Goal: Complete application form: Complete application form

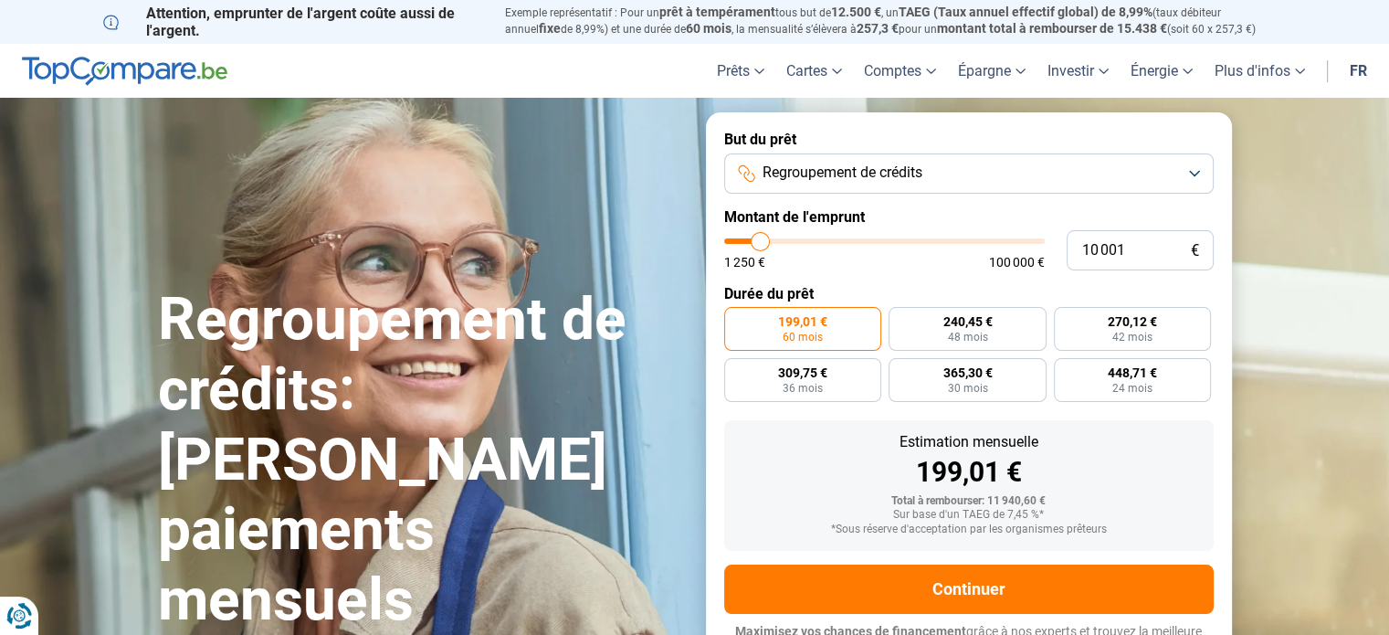
type input "10 250"
type input "10250"
type input "11 500"
type input "11500"
type input "12 750"
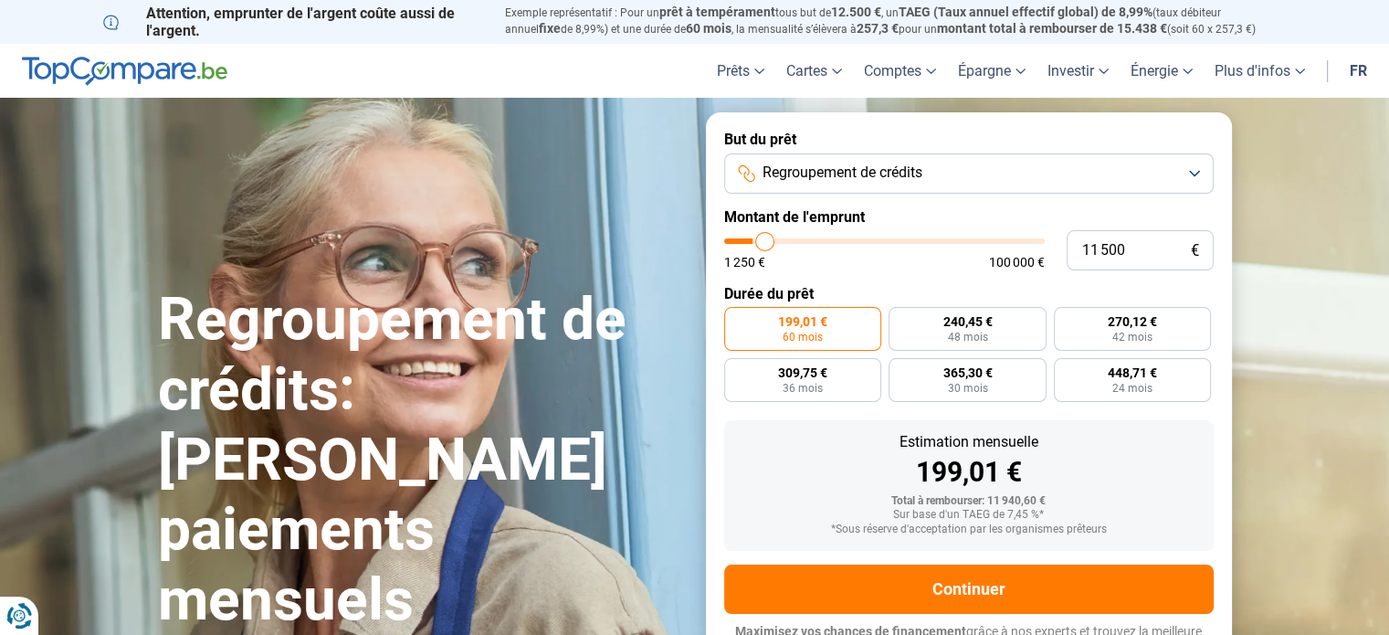
type input "12750"
type input "14 750"
type input "14750"
type input "17 000"
type input "17000"
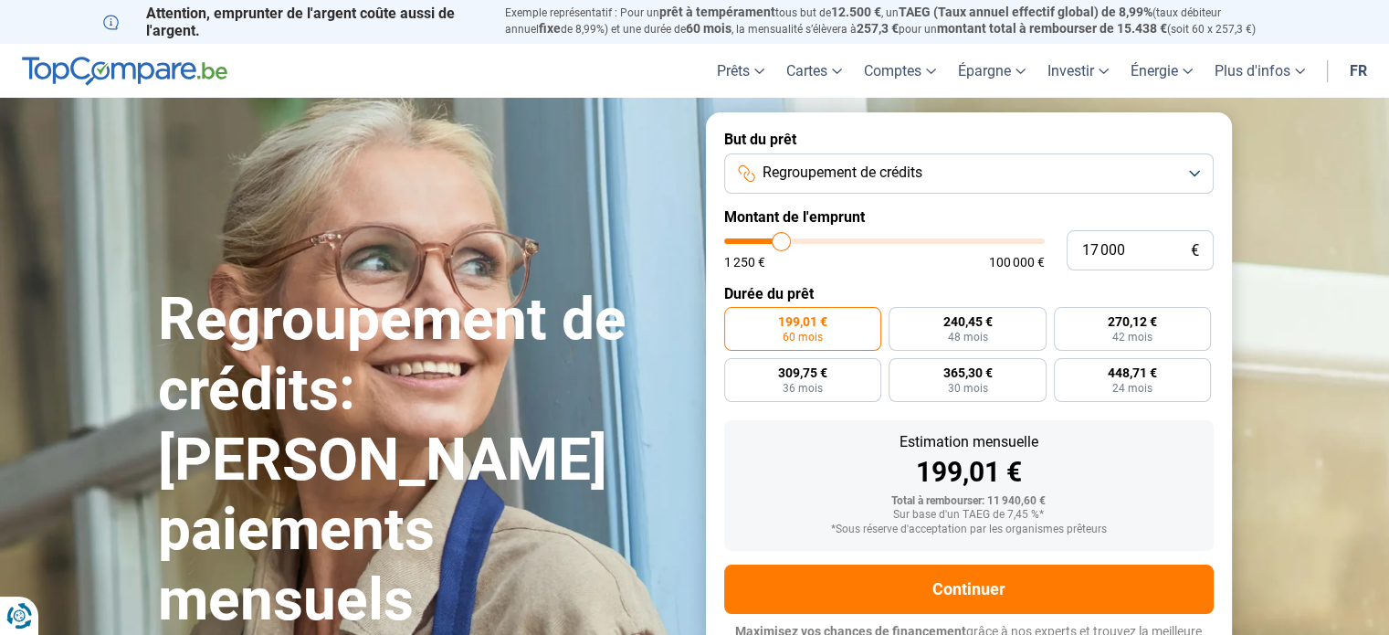
type input "20 250"
type input "20250"
type input "22 750"
type input "22750"
type input "24 500"
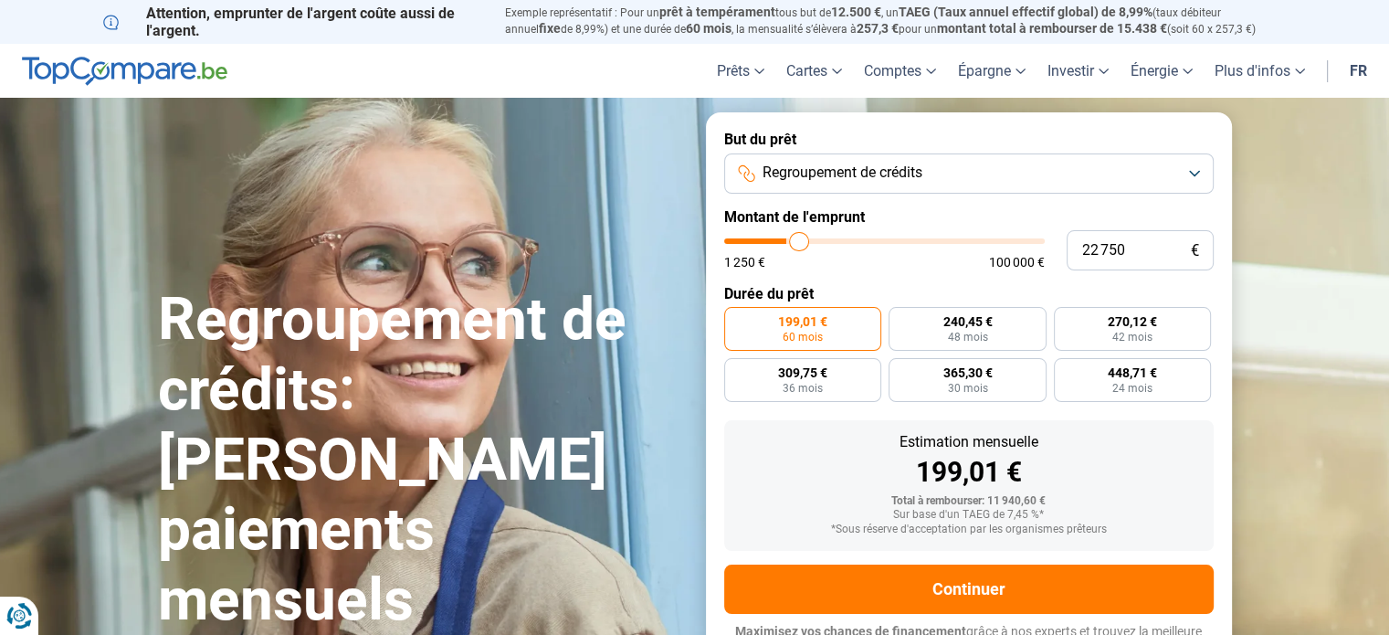
type input "24500"
type input "26 250"
type input "26250"
type input "28 250"
type input "28250"
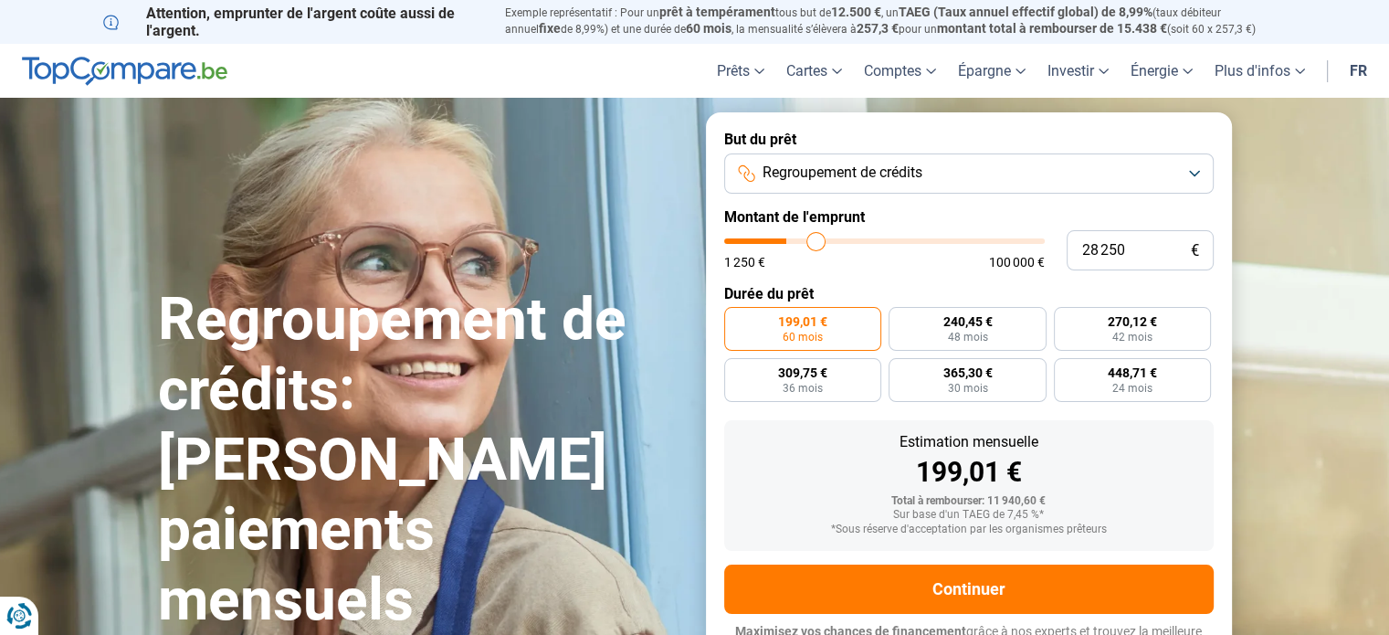
type input "29 250"
type input "29250"
type input "30 500"
type input "30500"
type input "31 250"
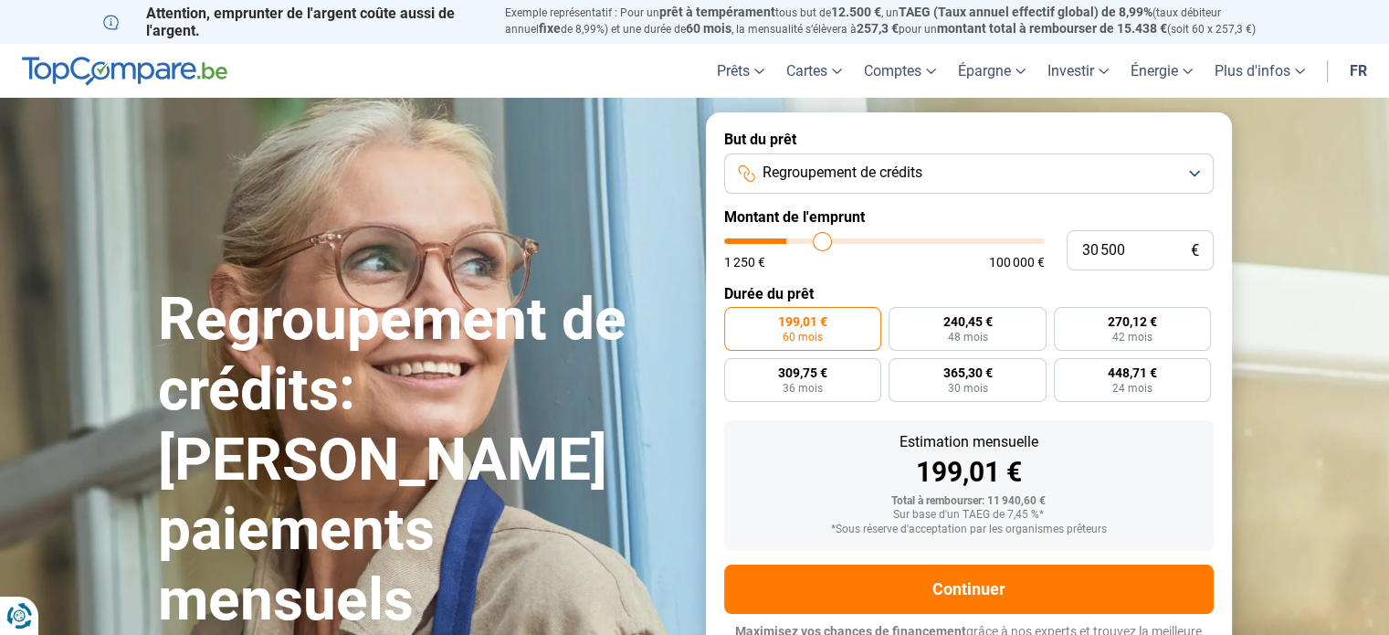
type input "31250"
type input "31 500"
type input "31500"
type input "32 000"
type input "32000"
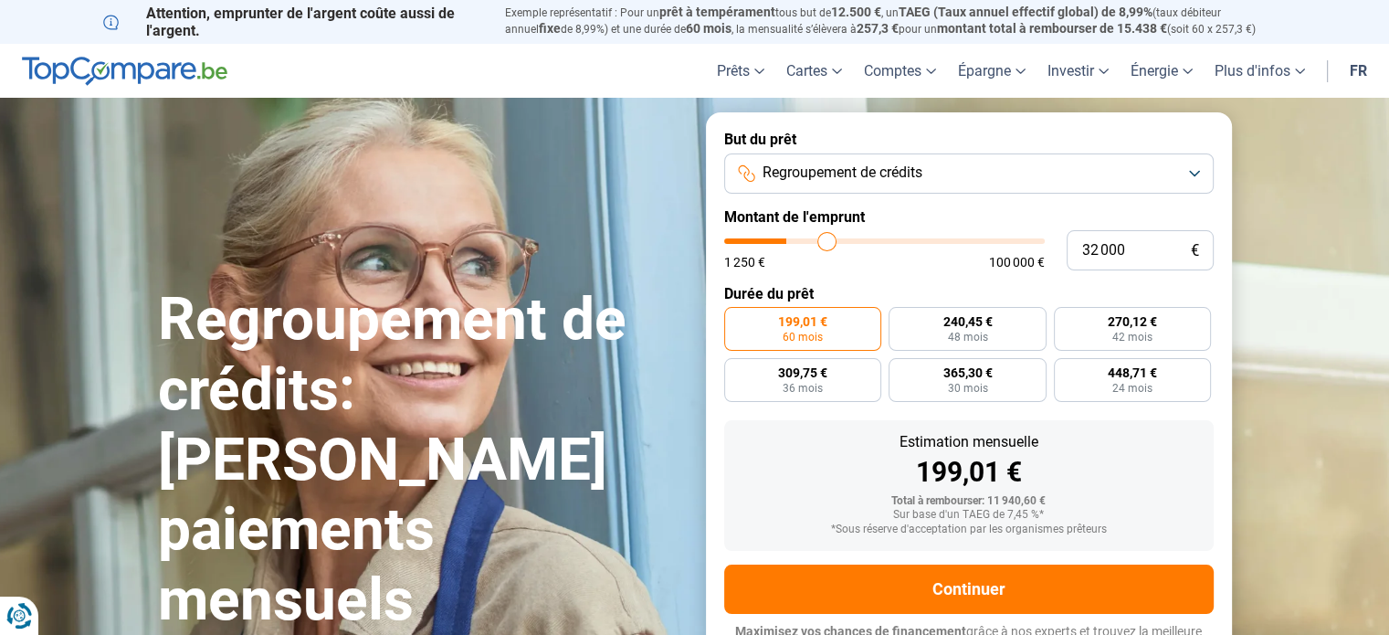
type input "32 250"
type input "32250"
type input "32 750"
type input "32750"
type input "33 000"
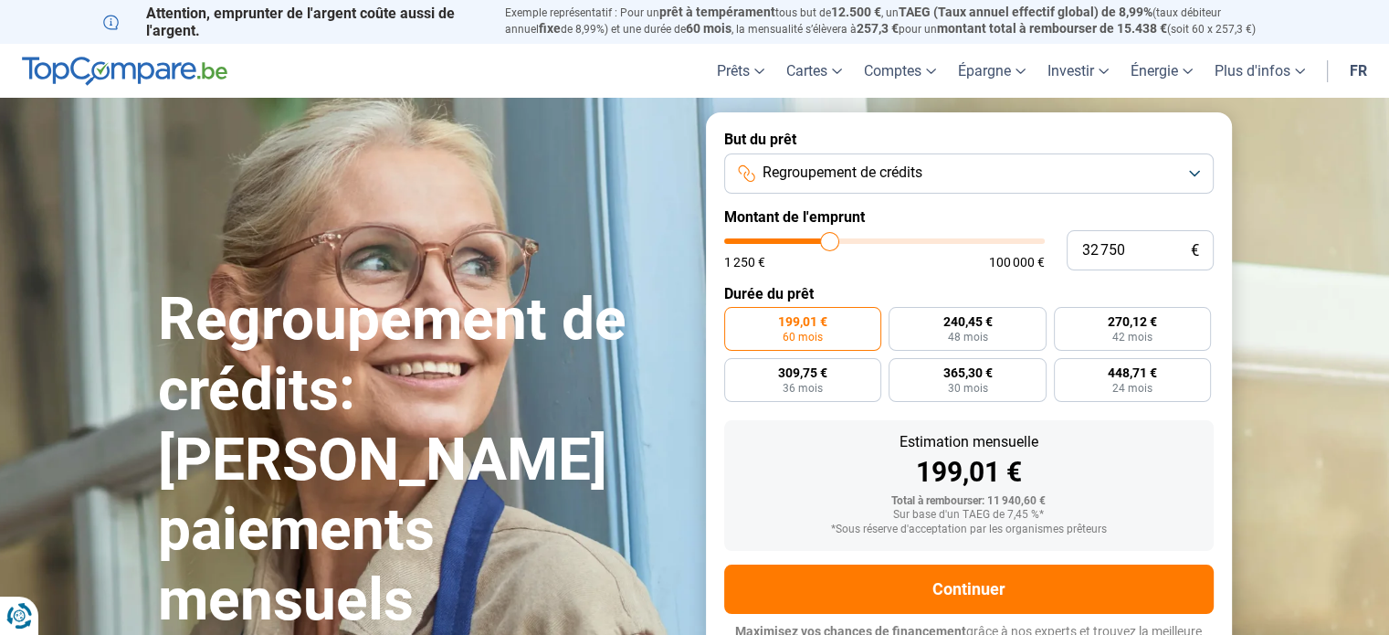
type input "33000"
type input "33 750"
type input "33750"
type input "34 500"
type input "34500"
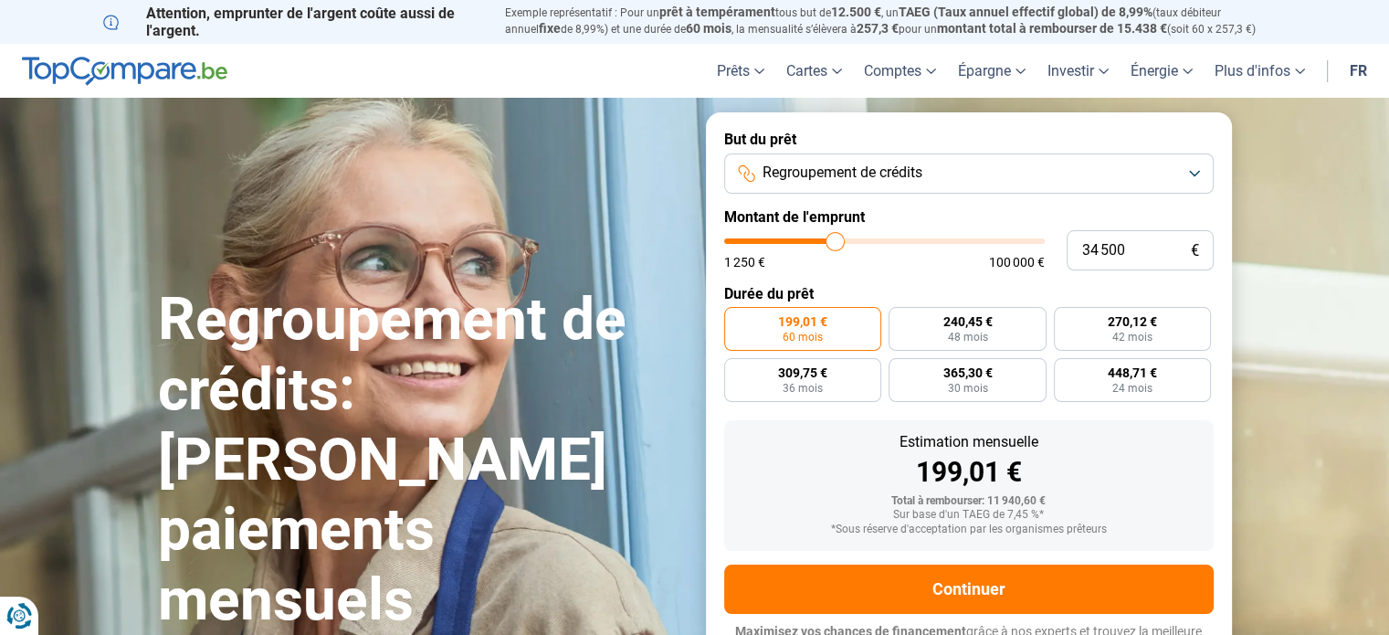
type input "35 500"
type input "35500"
type input "36 250"
type input "36250"
type input "37 250"
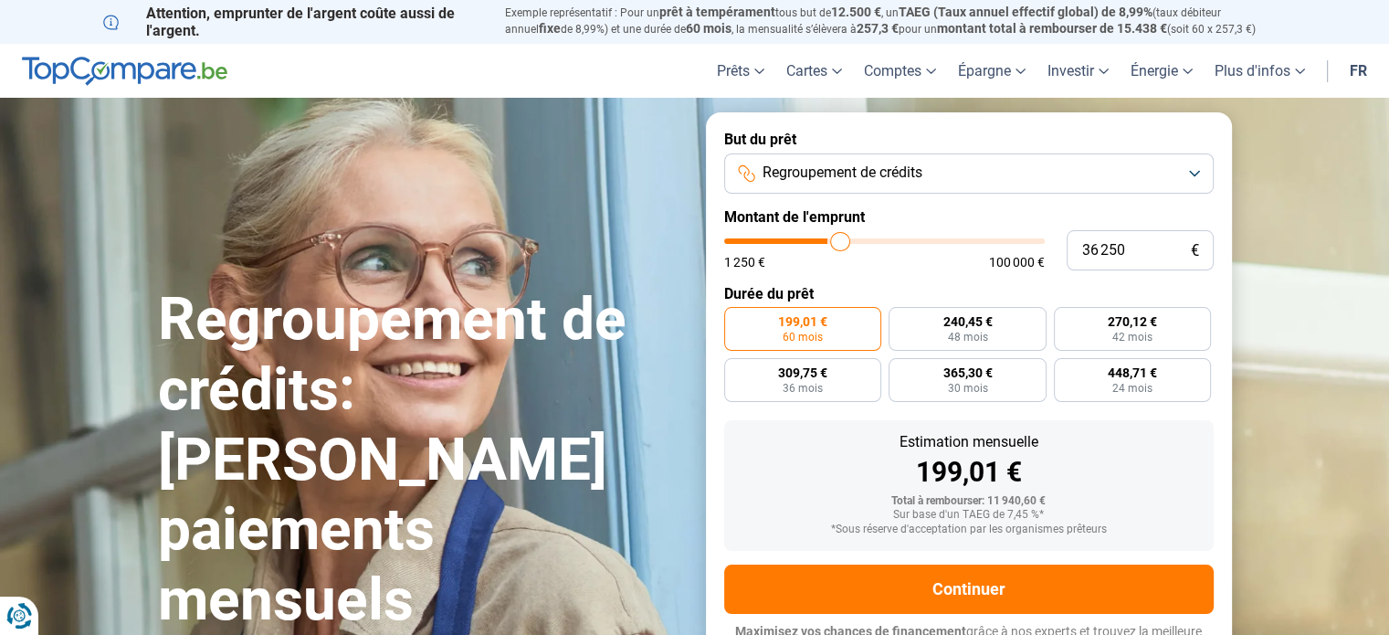
type input "37250"
type input "37 750"
type input "37750"
type input "38 250"
type input "38250"
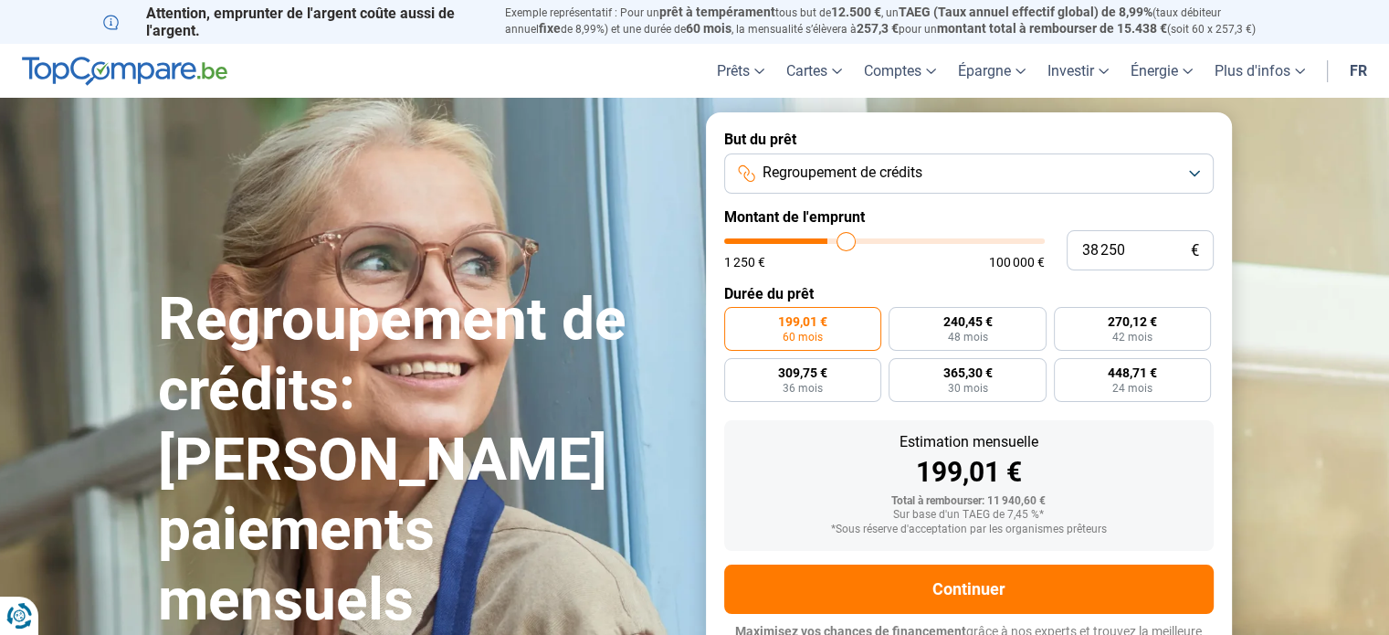
type input "39 500"
type input "39500"
type input "41 000"
type input "41000"
type input "41 750"
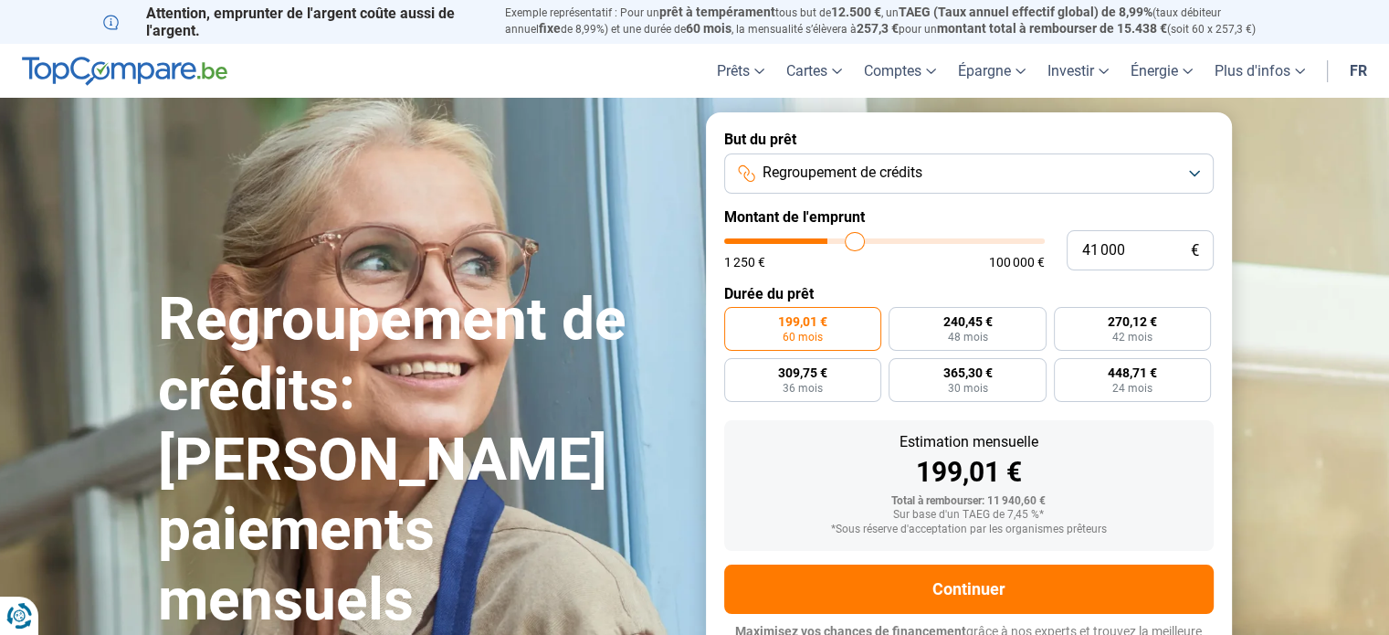
type input "41750"
type input "42 750"
type input "42750"
type input "43 500"
type input "43500"
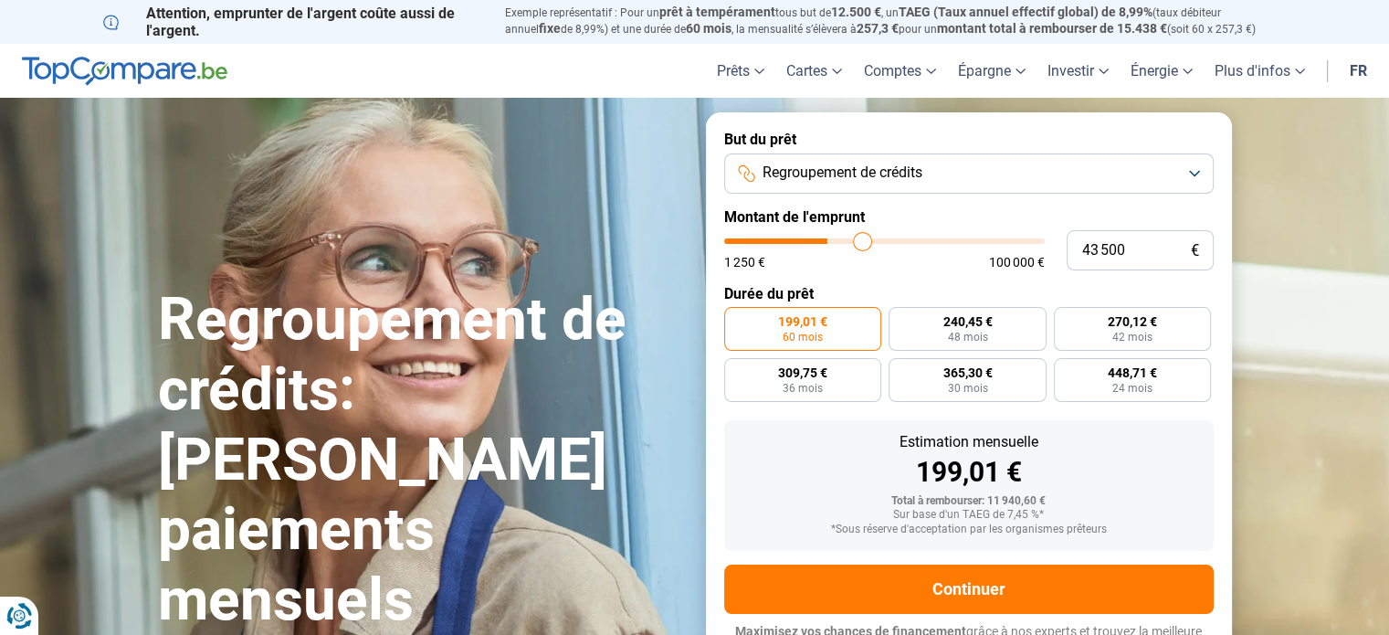
type input "44 250"
type input "44250"
type input "44 500"
type input "44500"
type input "45 250"
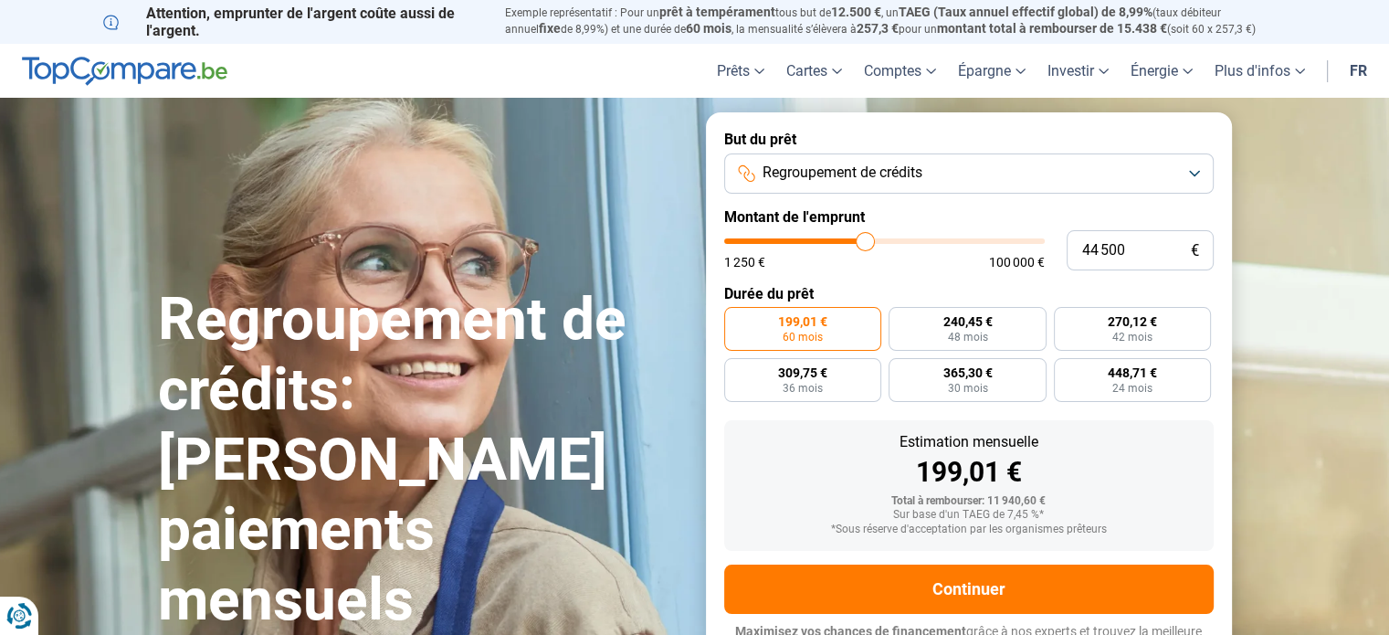
type input "45250"
type input "45 500"
type input "45500"
type input "45 750"
type input "45750"
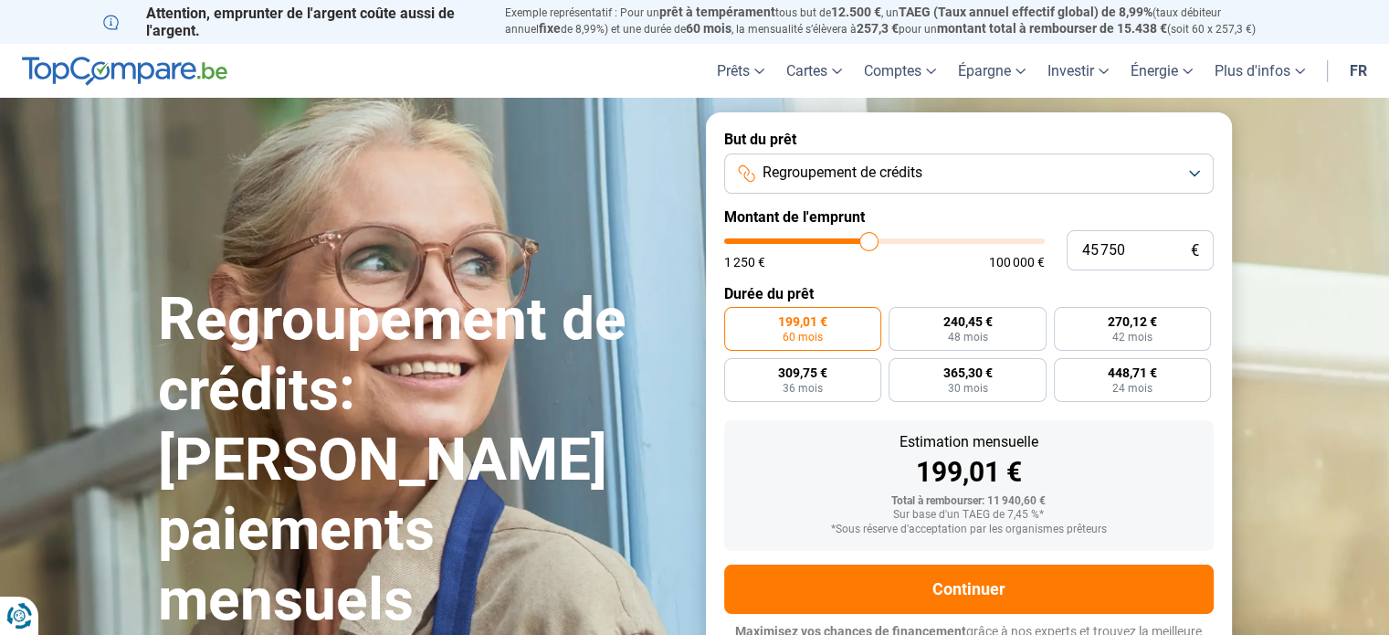
type input "46 000"
type input "46000"
type input "46 250"
type input "46250"
type input "47 000"
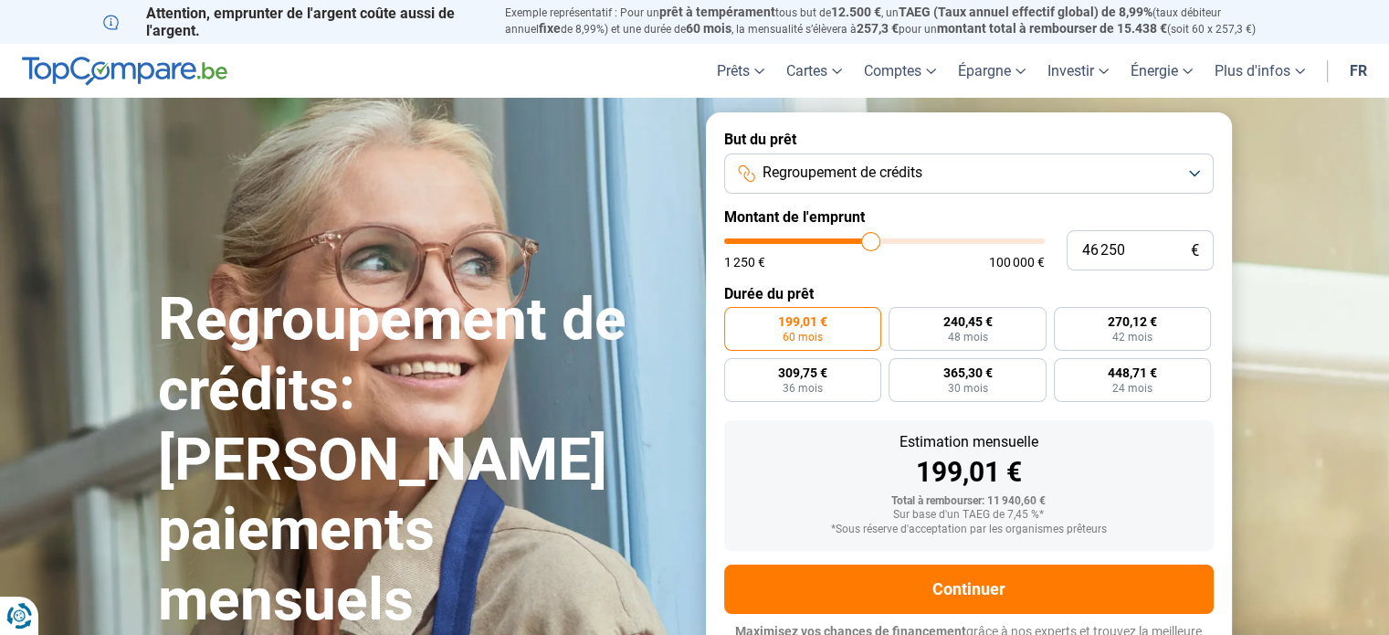
type input "47000"
type input "47 750"
type input "47750"
type input "48 750"
type input "48750"
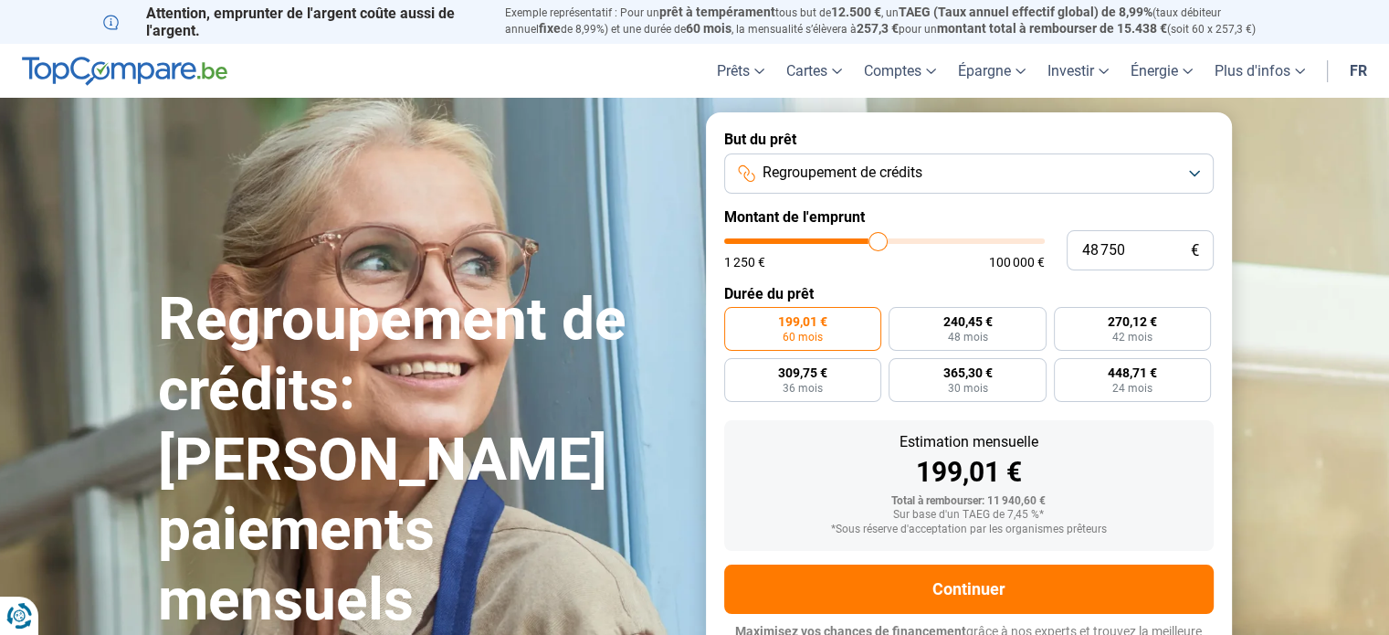
type input "49 750"
type input "49750"
type input "51 000"
type input "51000"
type input "51 750"
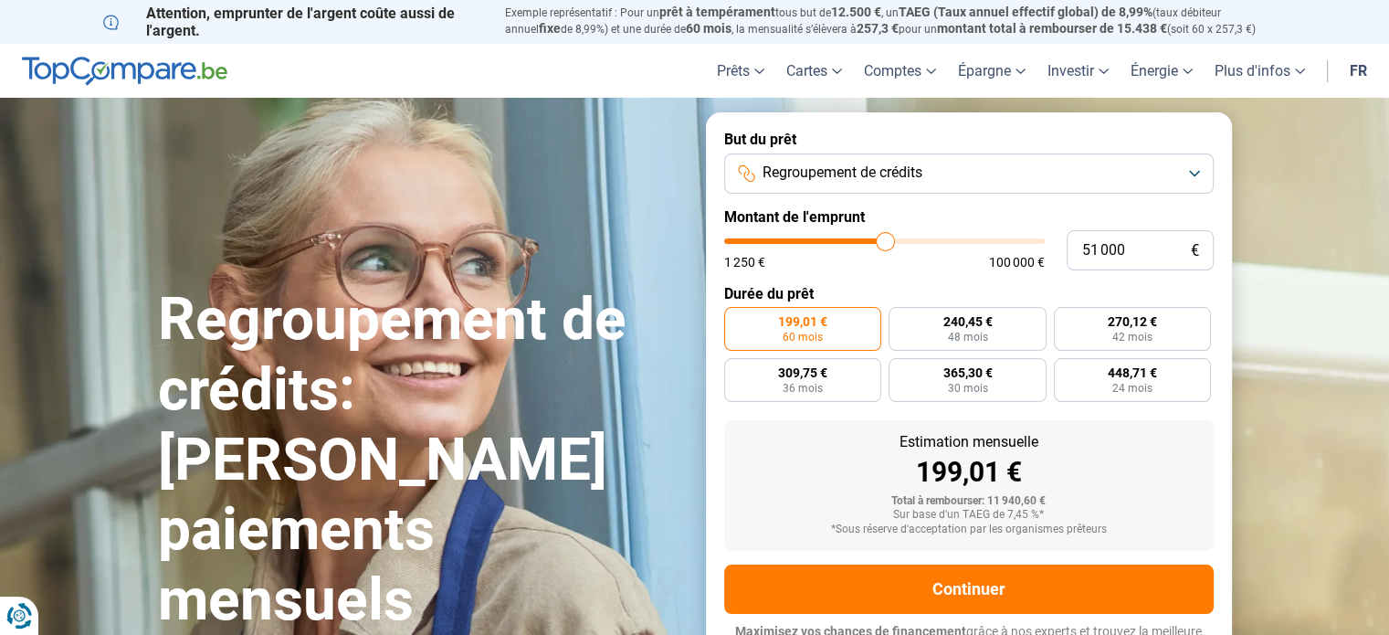
type input "51750"
type input "52 000"
type input "52000"
type input "52 250"
type input "52250"
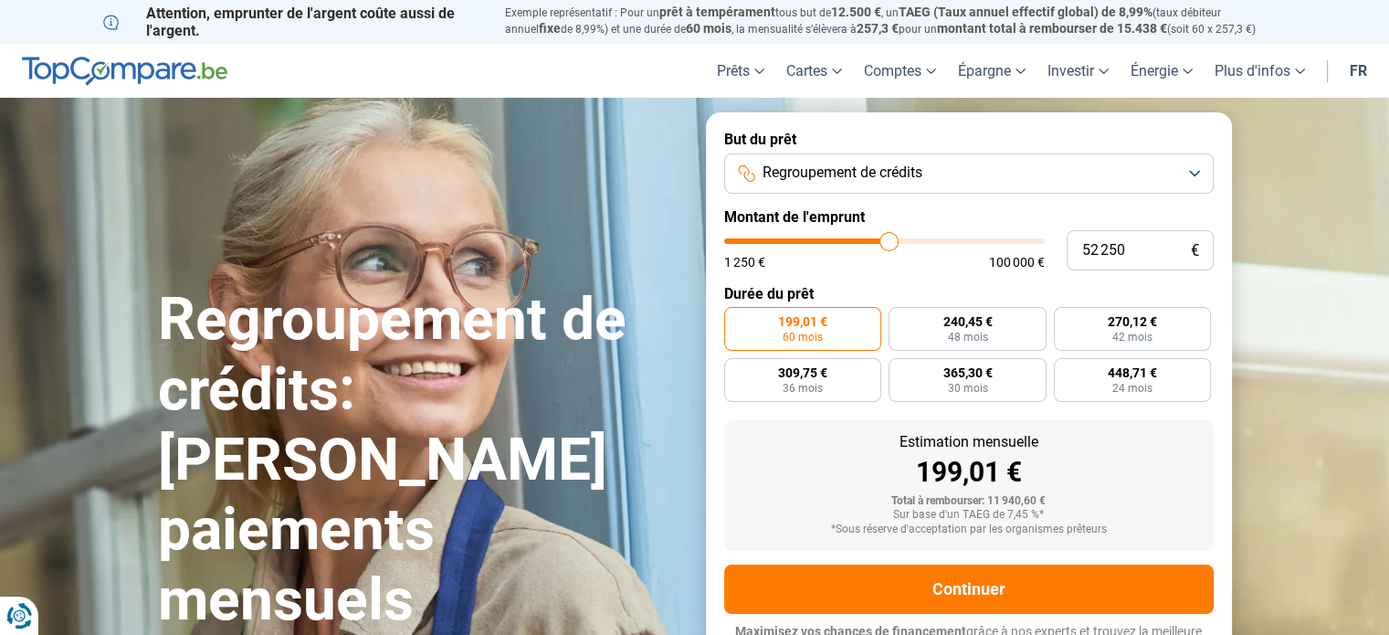
type input "52 000"
type input "52000"
type input "51 500"
type input "51500"
type input "51 250"
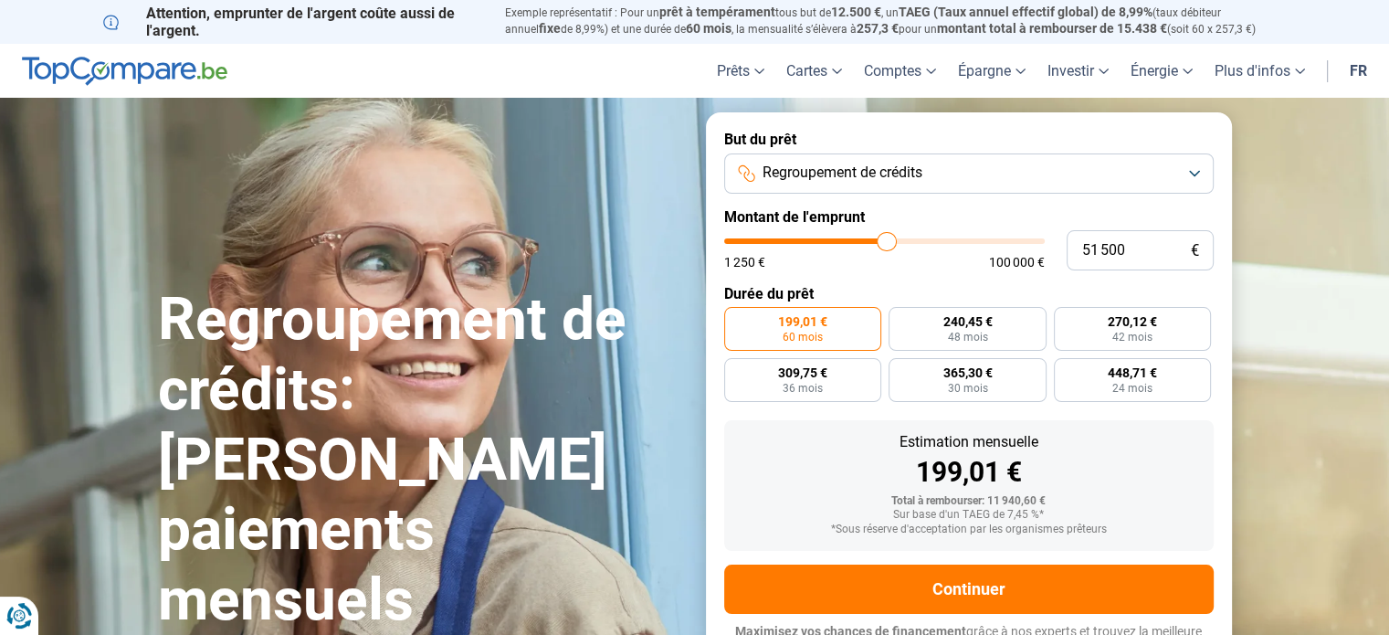
type input "51250"
type input "51 000"
type input "51000"
type input "50 750"
type input "50750"
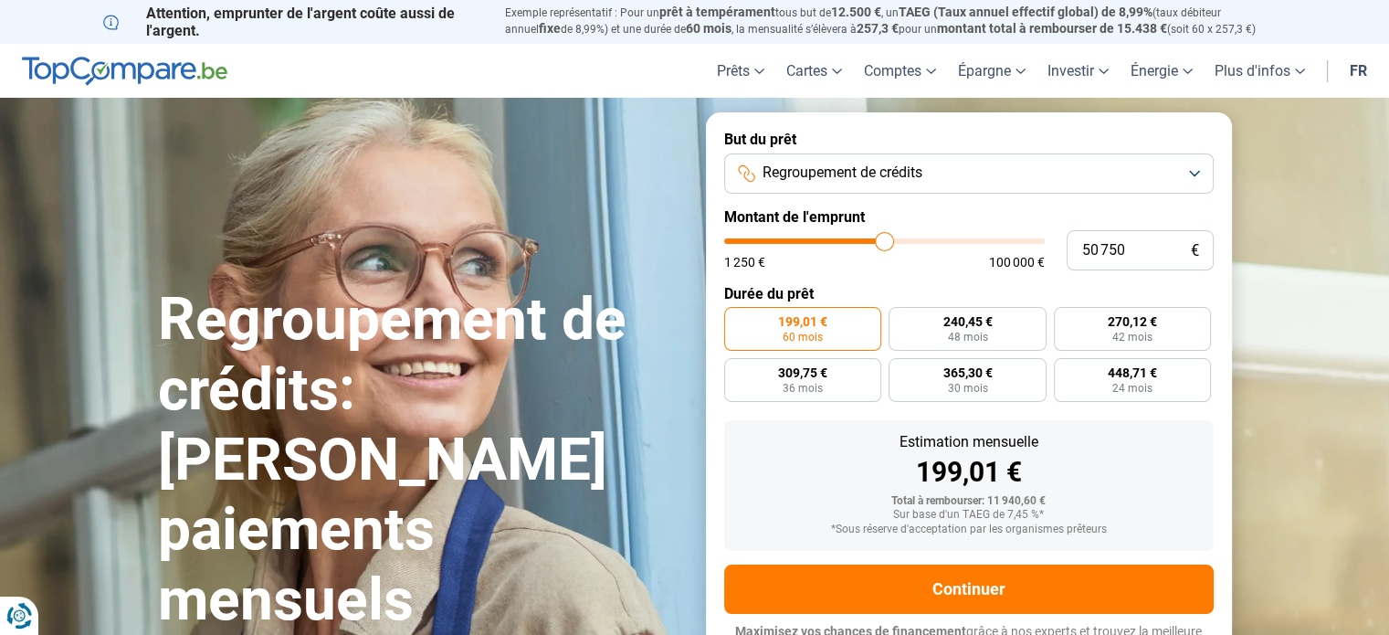
type input "50 250"
type input "50250"
type input "50 000"
type input "50000"
type input "49 500"
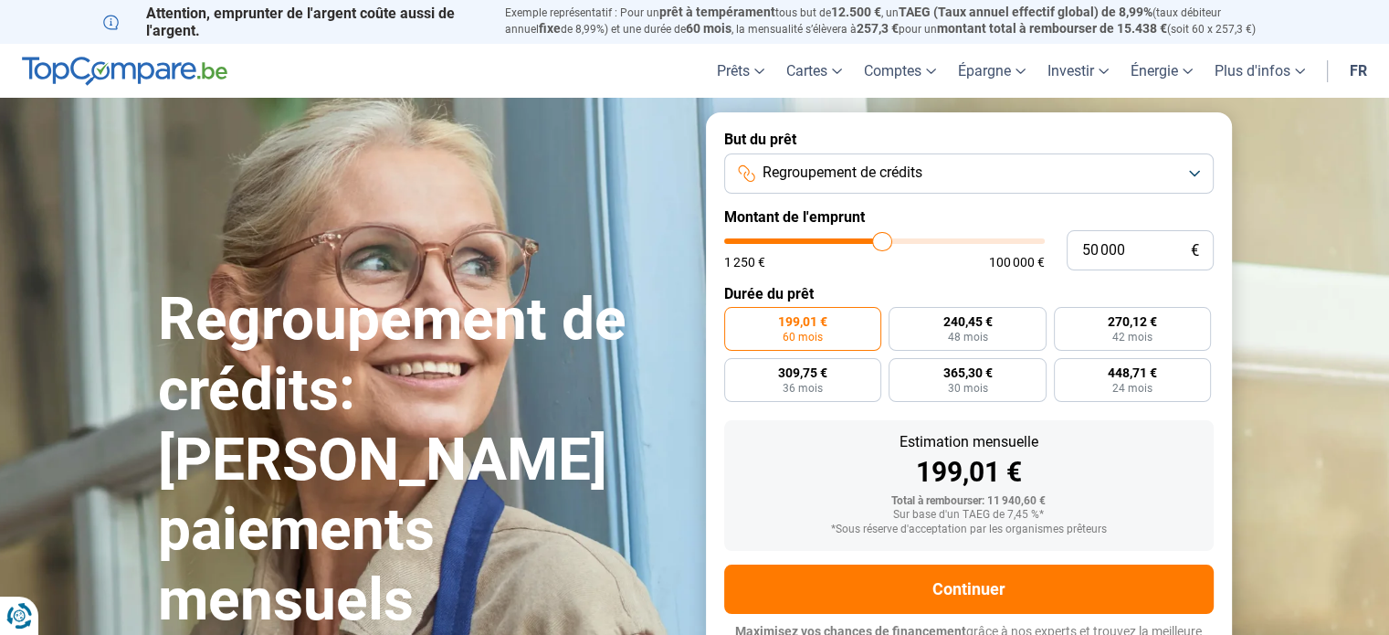
type input "49500"
type input "49 000"
type input "49000"
type input "48 500"
type input "48500"
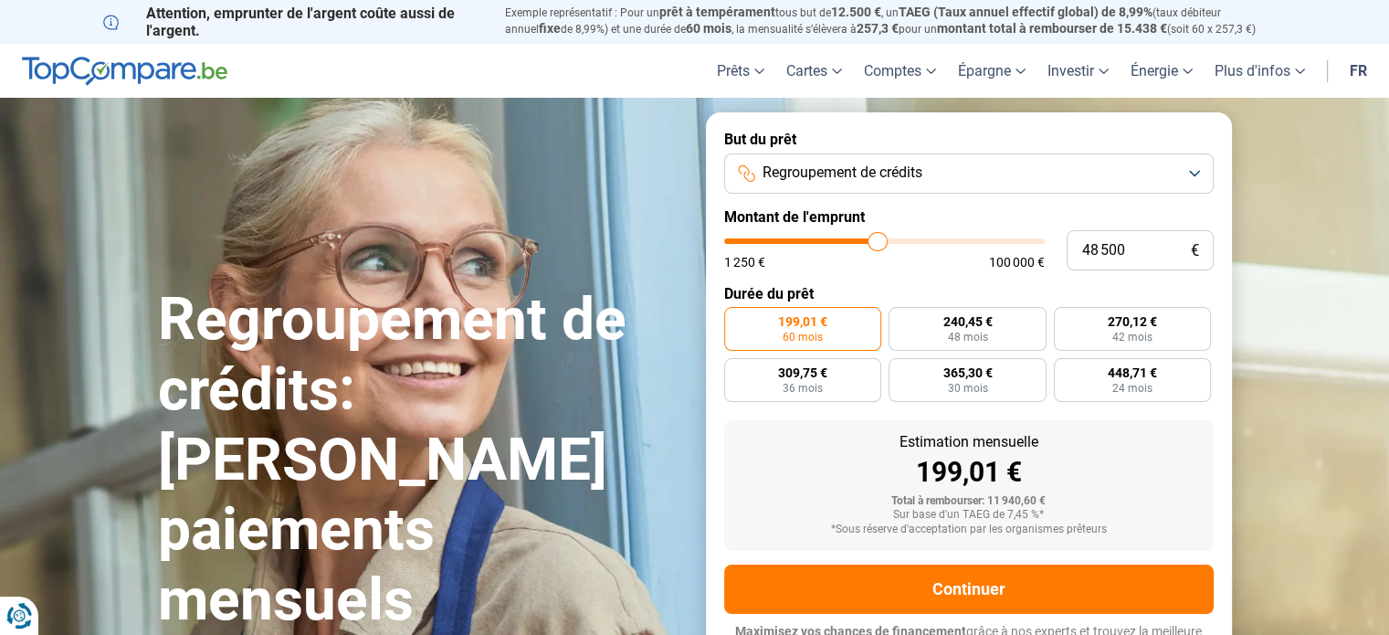
type input "48 000"
type input "48000"
type input "47 750"
type input "47750"
type input "47 500"
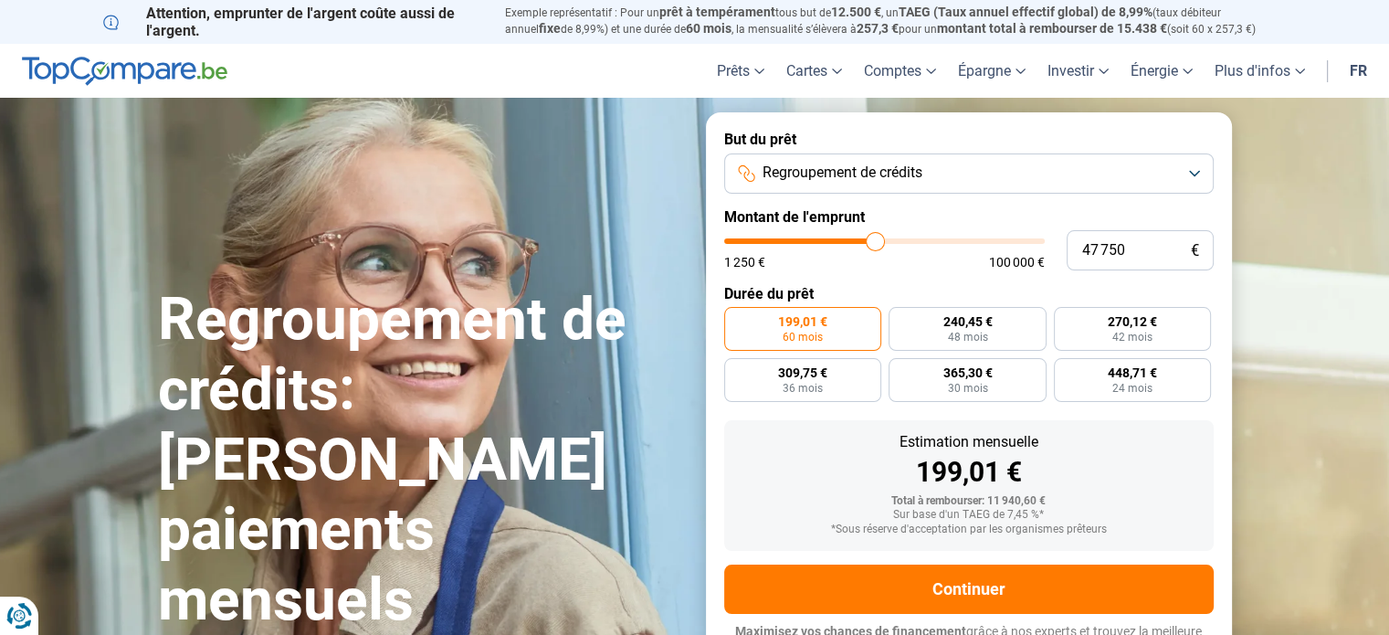
type input "47500"
type input "47 000"
type input "47000"
type input "46 250"
type input "46250"
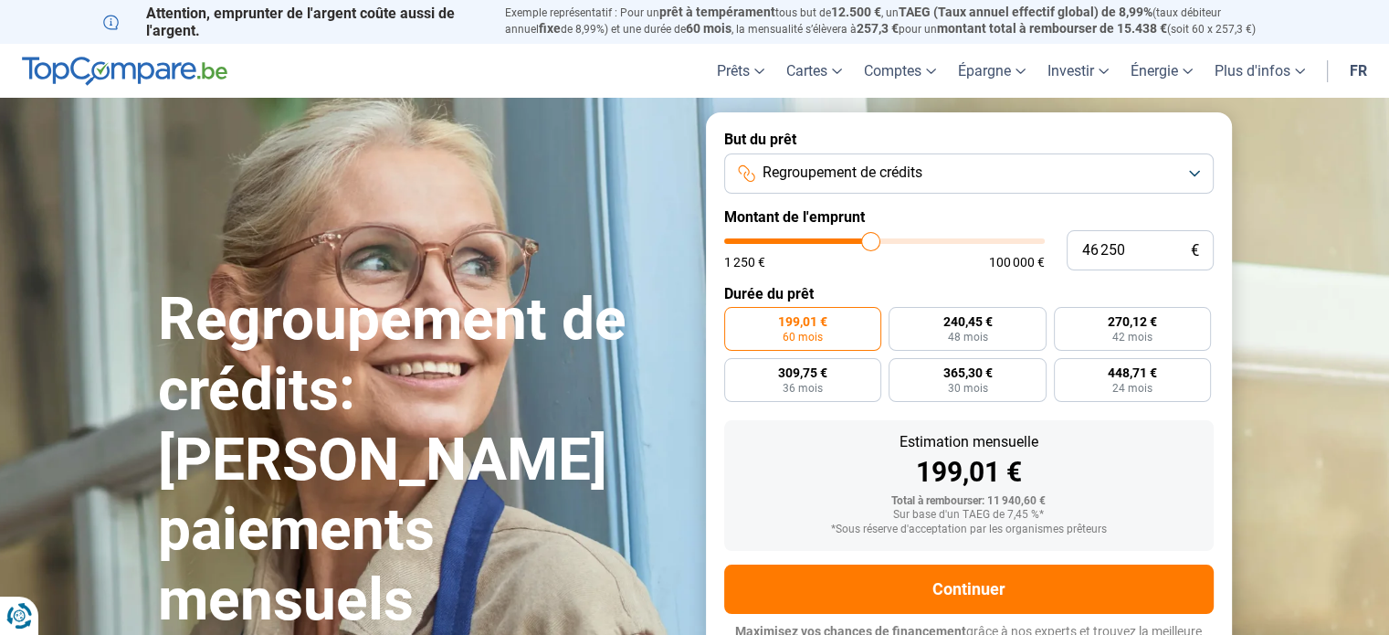
type input "45 750"
type input "45750"
type input "45 000"
type input "45000"
type input "44 250"
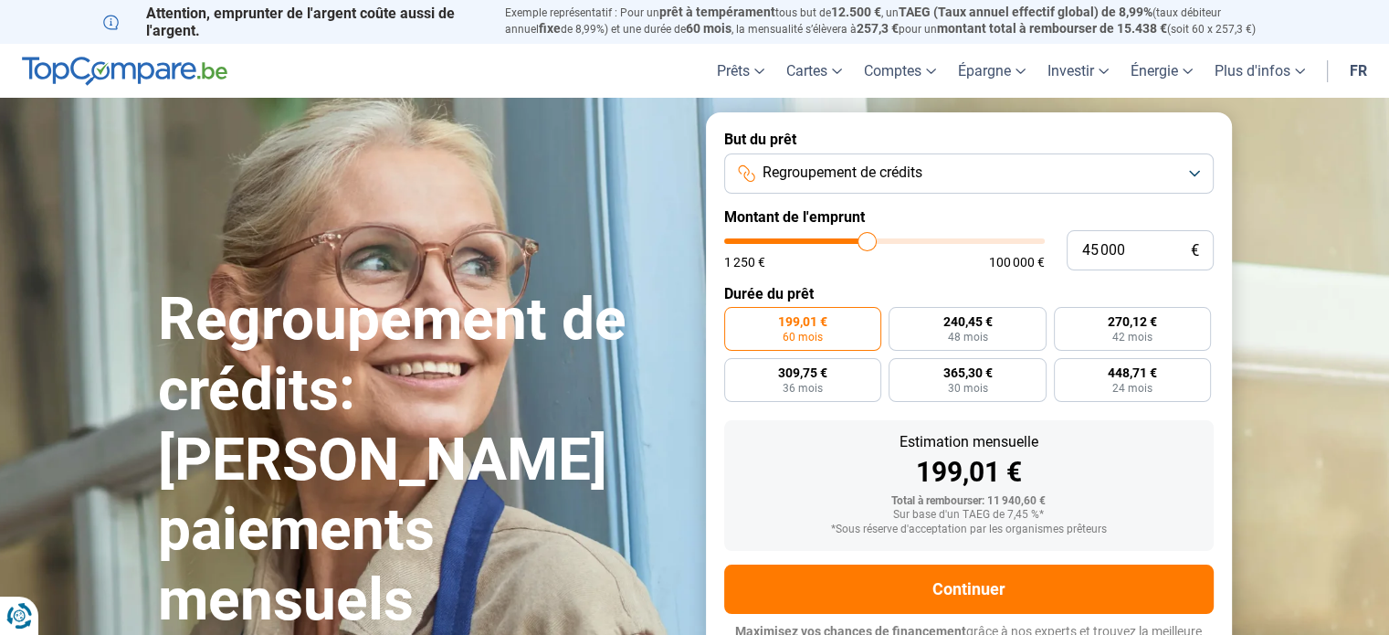
type input "44250"
type input "43 750"
type input "43750"
type input "43 500"
type input "43500"
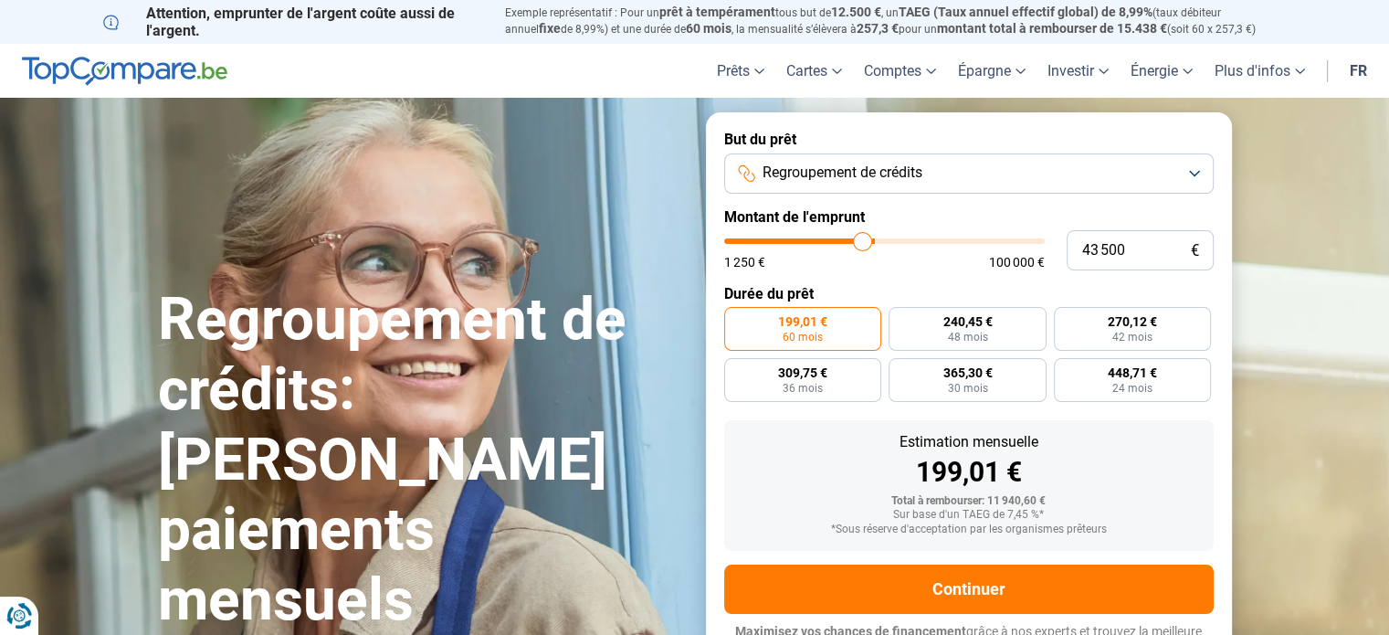
type input "43 250"
type input "43250"
type input "42 750"
type input "42750"
type input "42 500"
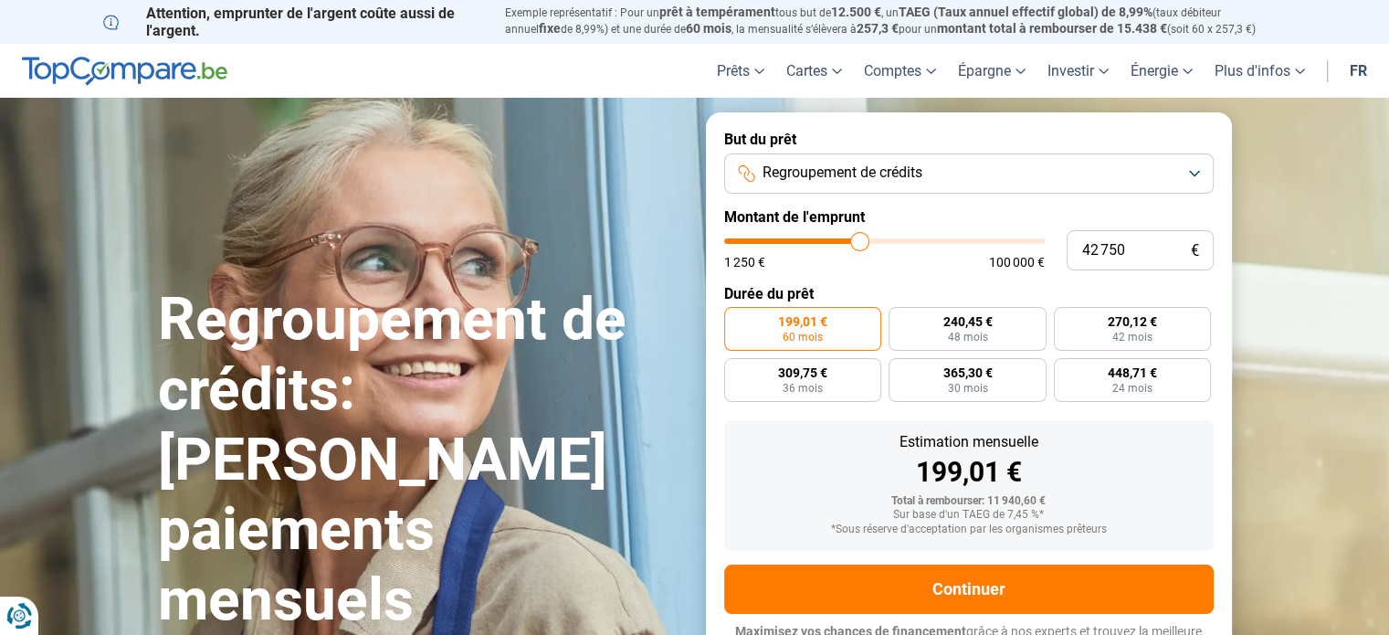
type input "42500"
type input "42 250"
type input "42250"
type input "41 750"
type input "41750"
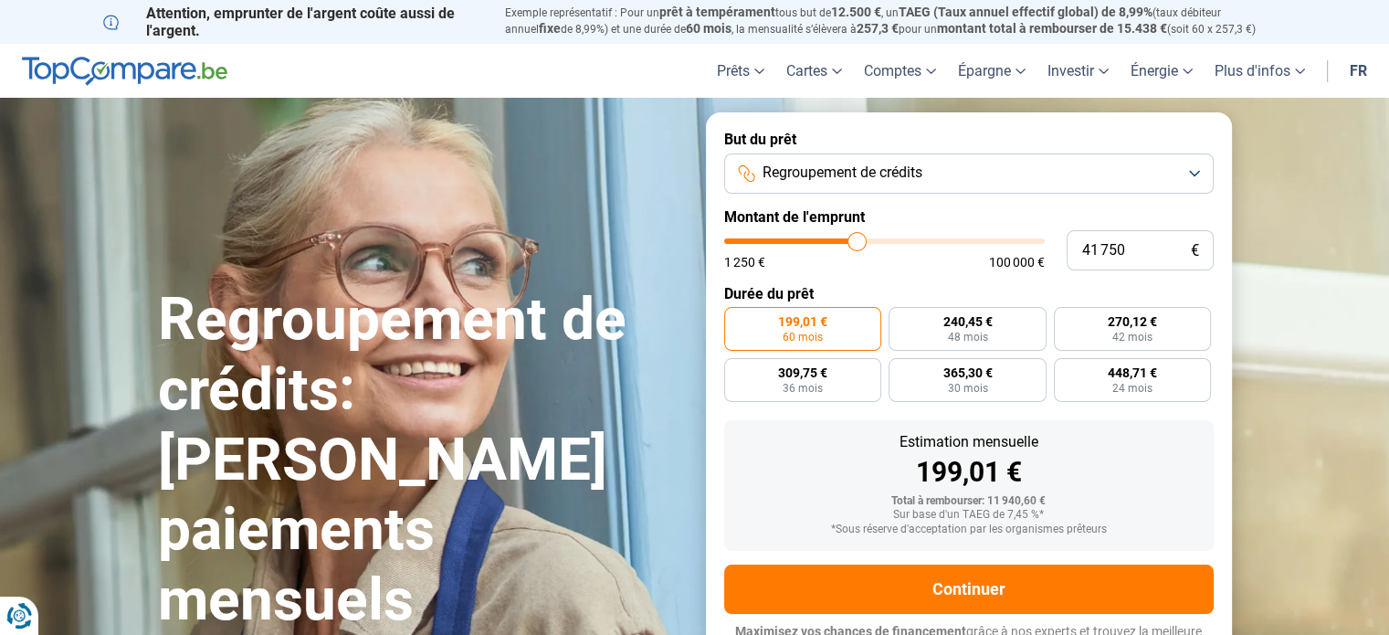
type input "41 250"
type input "41250"
type input "40 500"
type input "40500"
type input "40 000"
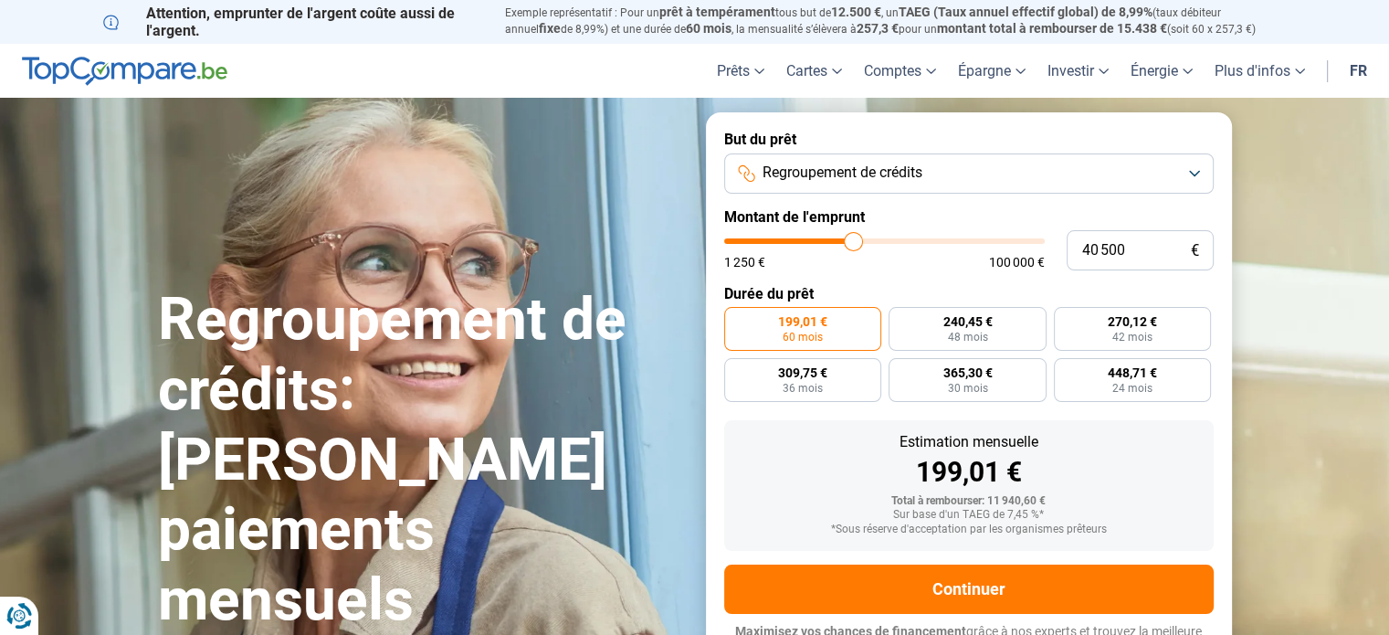
type input "40000"
type input "39 750"
type input "39750"
type input "39 500"
type input "39500"
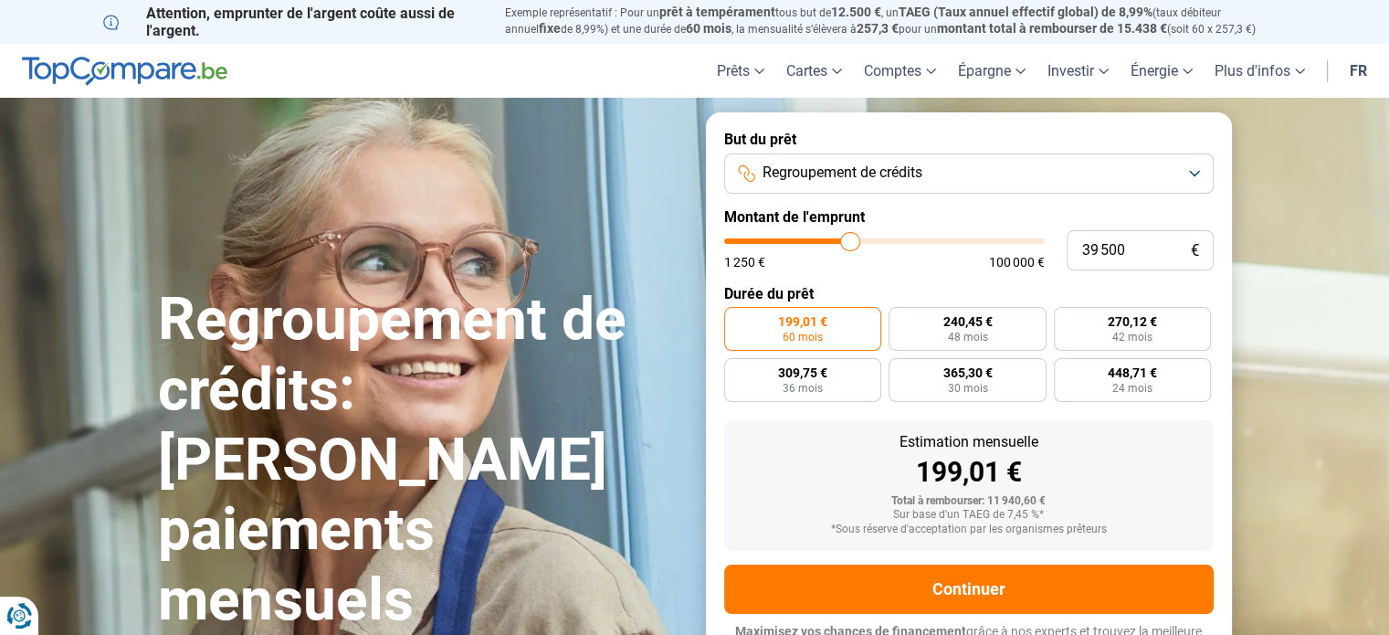
type input "39 250"
type input "39250"
type input "39 000"
type input "39000"
type input "38 500"
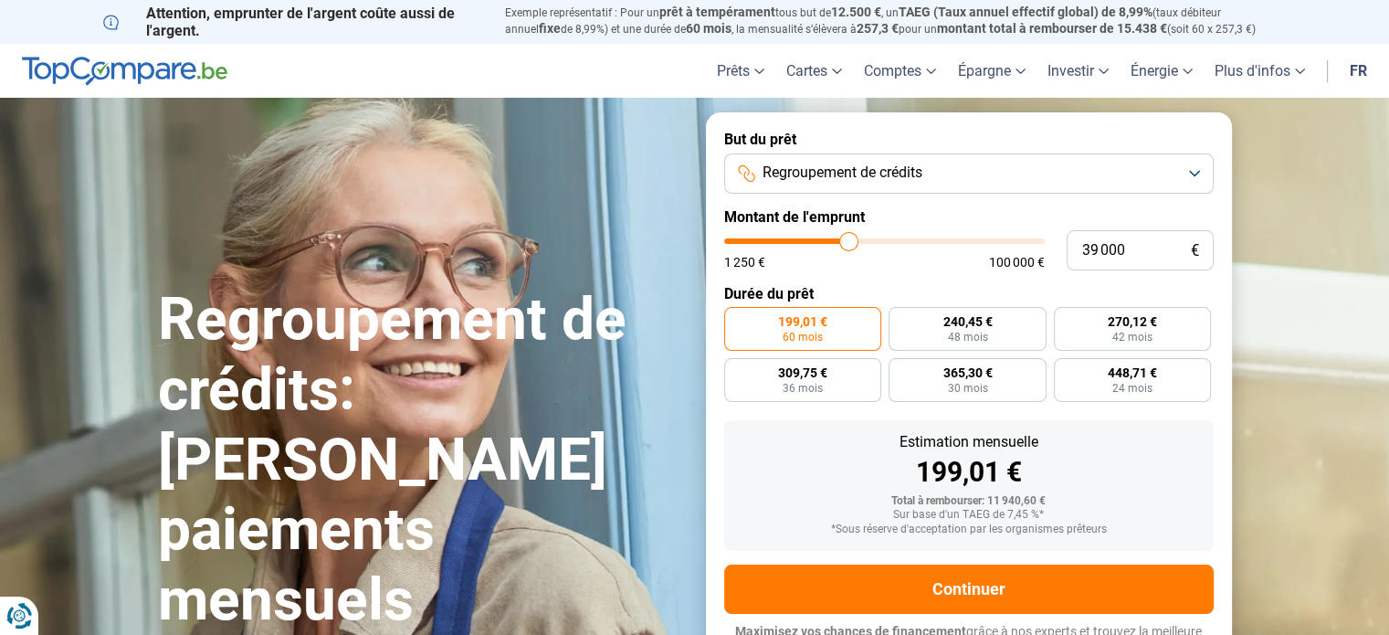
type input "38500"
type input "38 250"
type input "38250"
type input "37 750"
type input "37750"
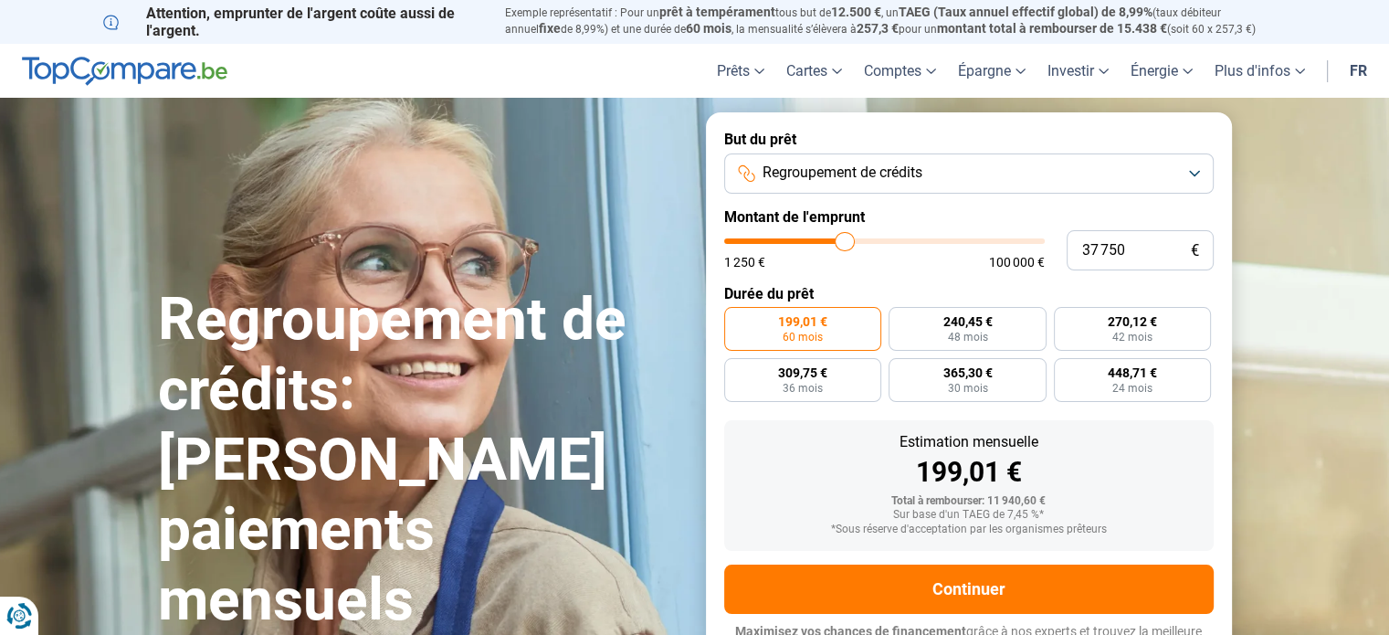
type input "37 000"
type input "37000"
type input "36 500"
type input "36500"
type input "35 500"
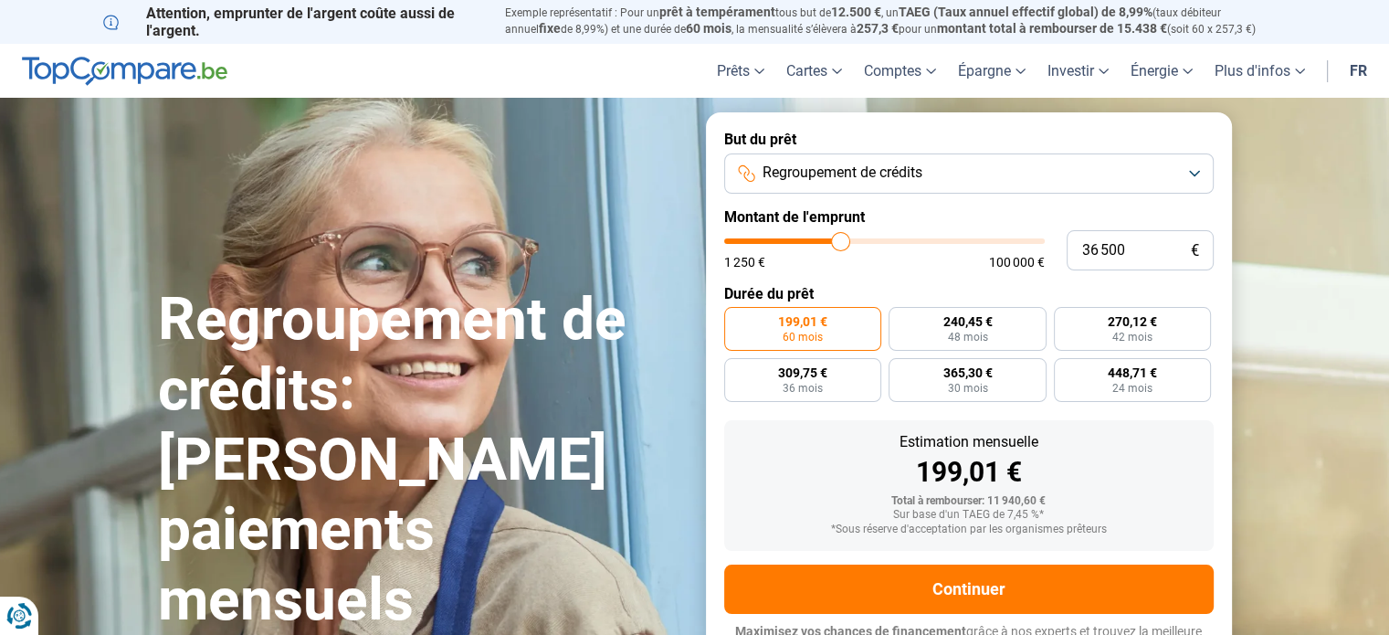
type input "35500"
type input "34 750"
type input "34750"
type input "34 000"
type input "34000"
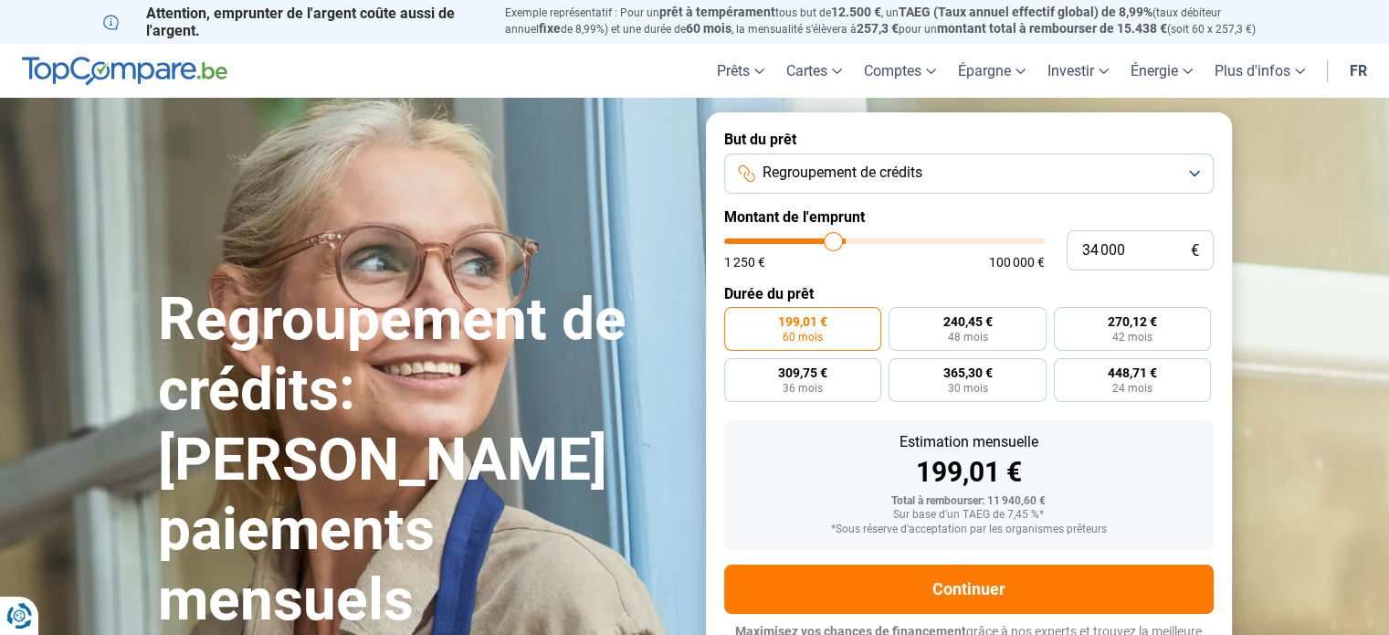
type input "33 750"
type input "33750"
type input "33 250"
type input "33250"
type input "32 750"
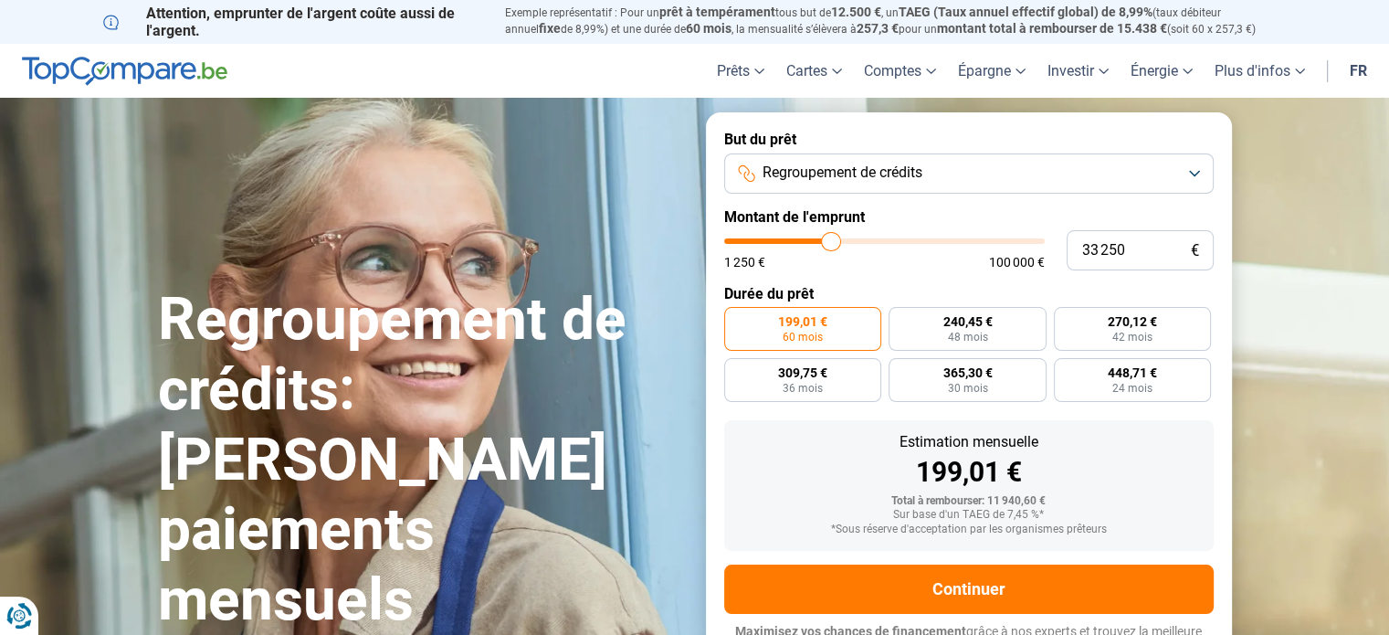
type input "32750"
type input "32 000"
type input "32000"
type input "31 500"
type input "31500"
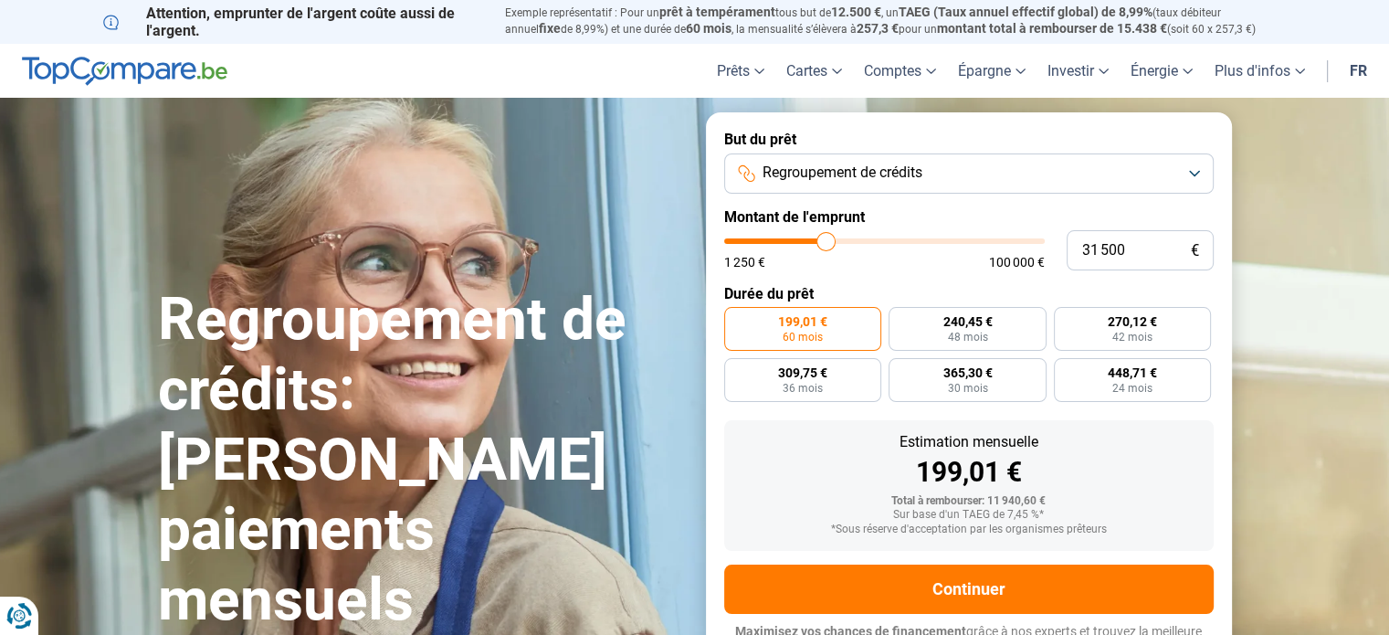
type input "31 250"
type input "31250"
type input "31 000"
type input "31000"
type input "30 500"
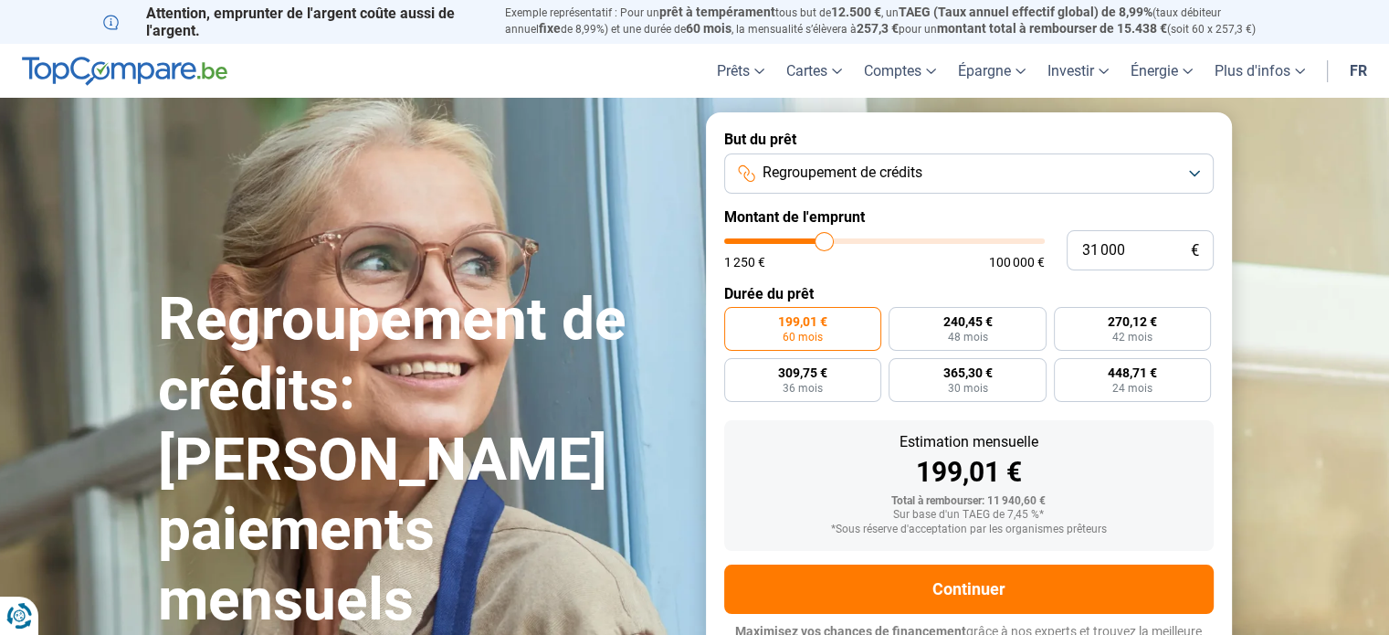
type input "30500"
type input "29 250"
type input "29250"
type input "28 500"
type input "28500"
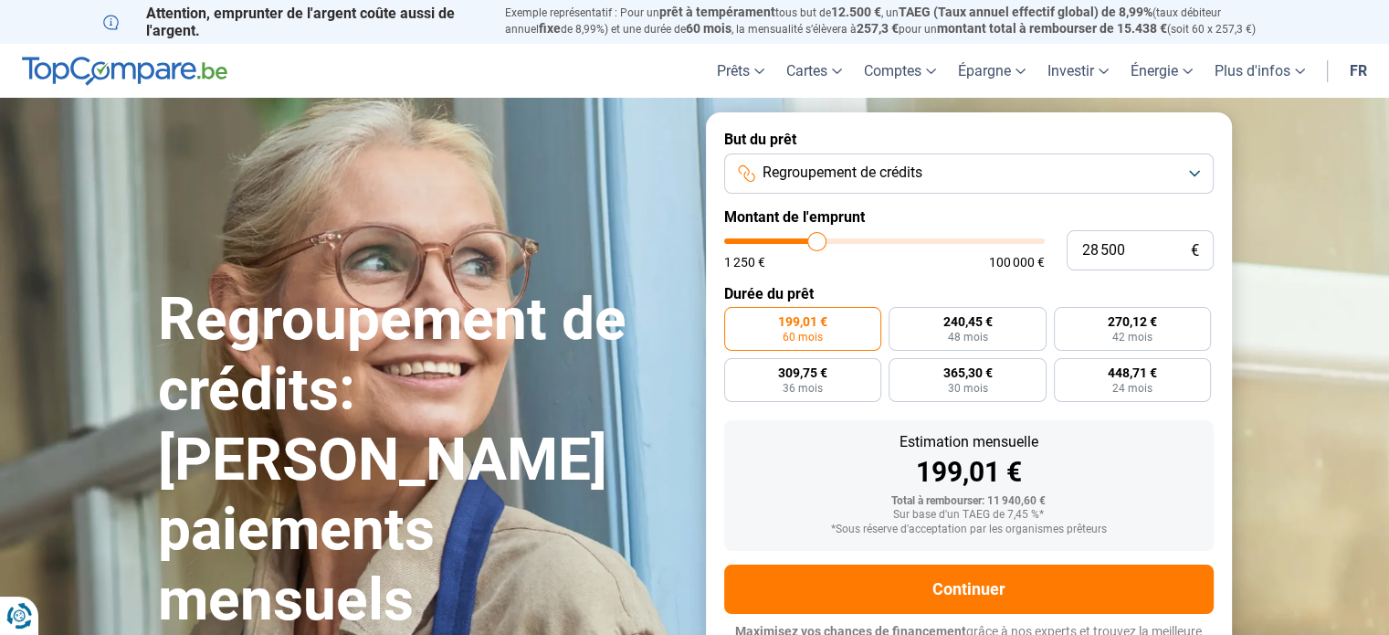
type input "27 250"
type input "27250"
type input "26 750"
type input "26750"
type input "26 500"
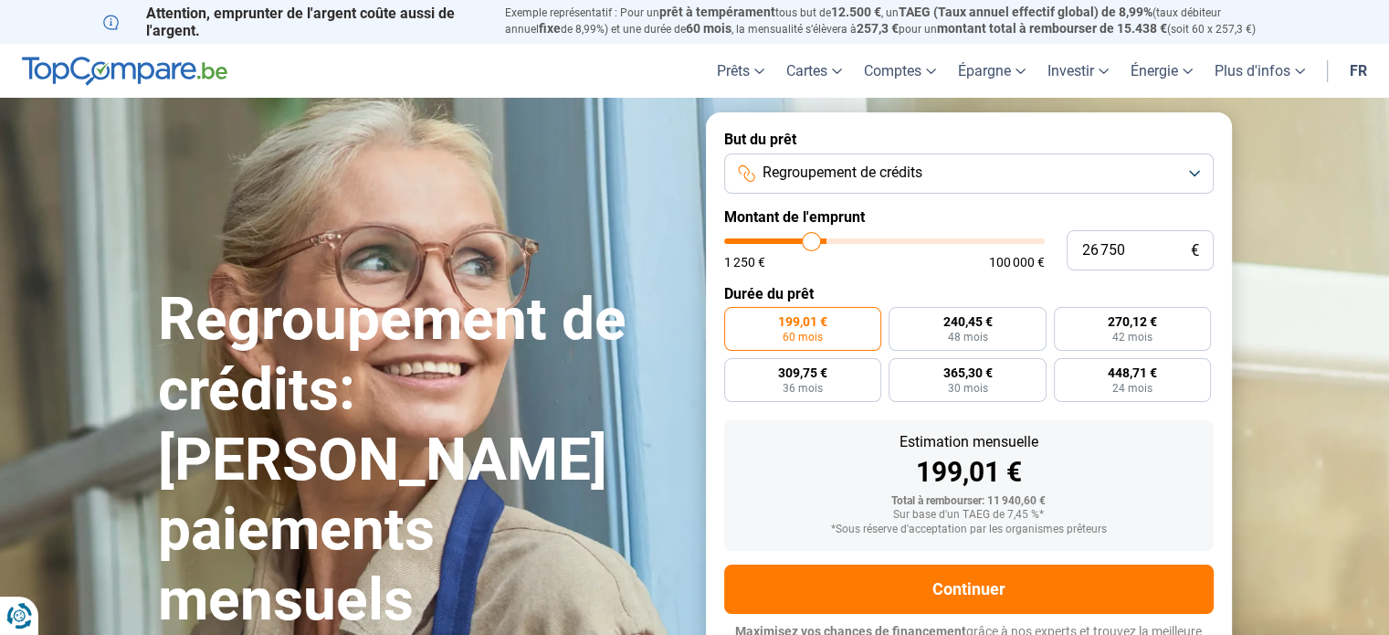
type input "26500"
type input "26 250"
type input "26250"
type input "25 500"
type input "25500"
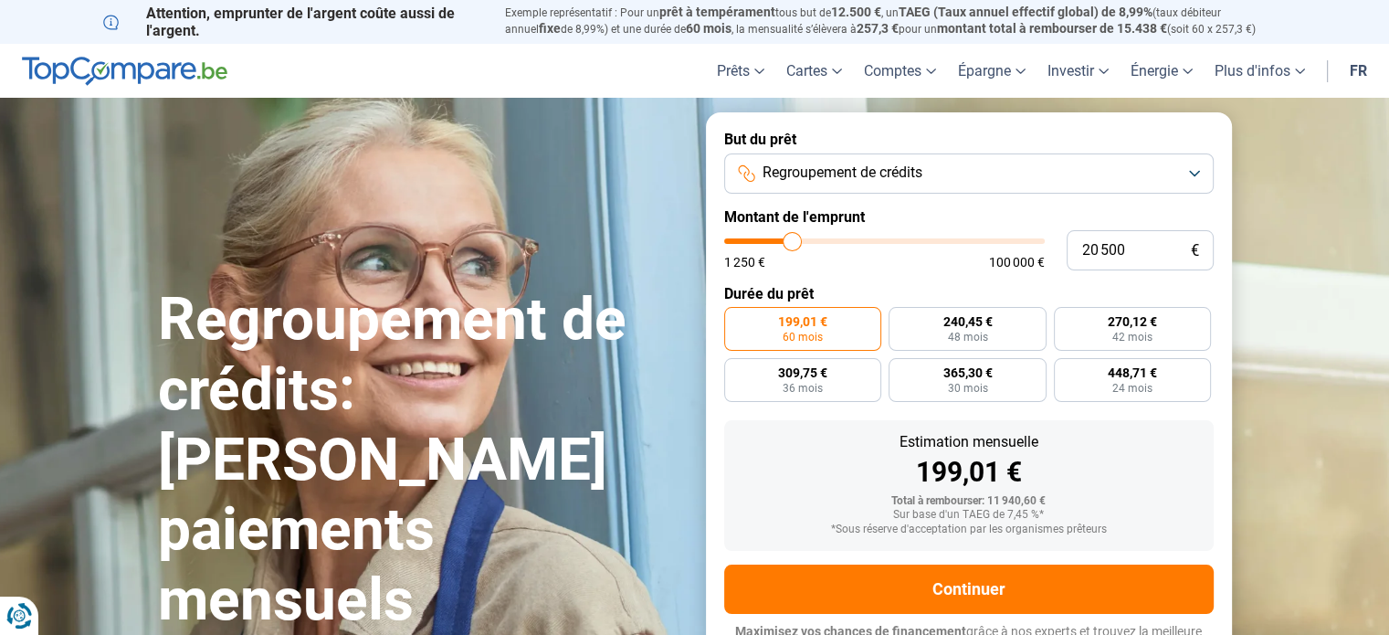
drag, startPoint x: 760, startPoint y: 244, endPoint x: 793, endPoint y: 235, distance: 34.1
click at [793, 238] on input "range" at bounding box center [884, 240] width 320 height 5
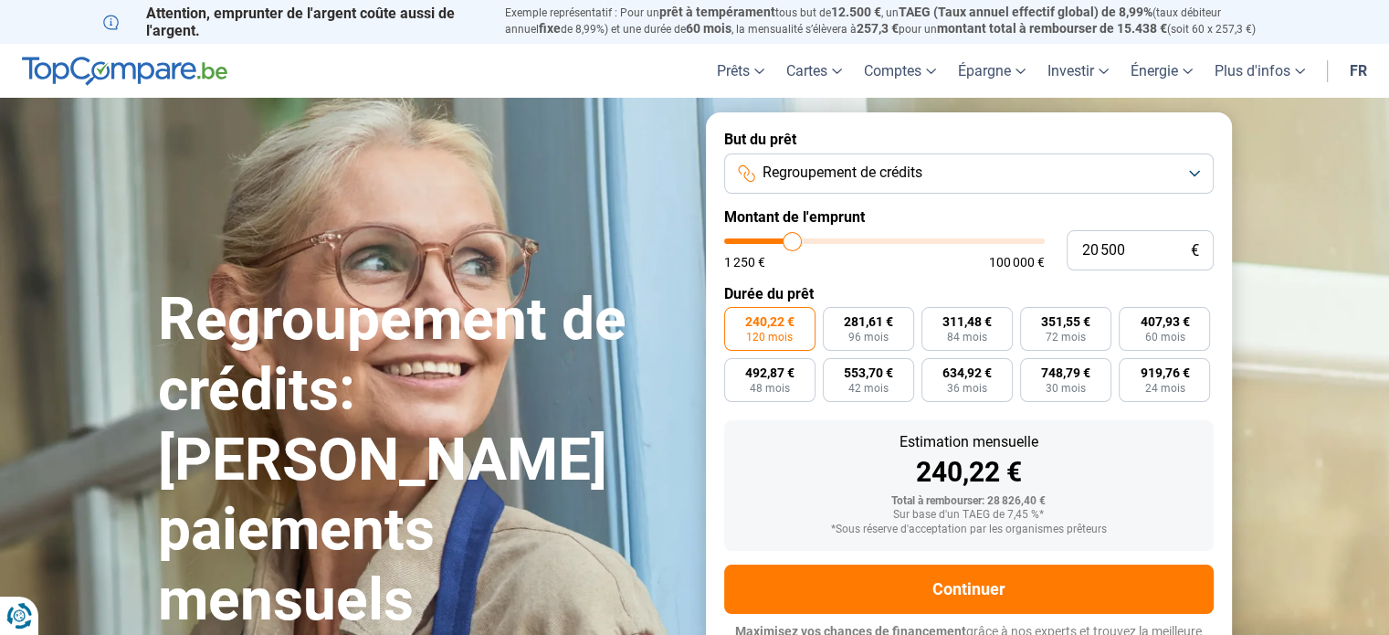
scroll to position [25, 0]
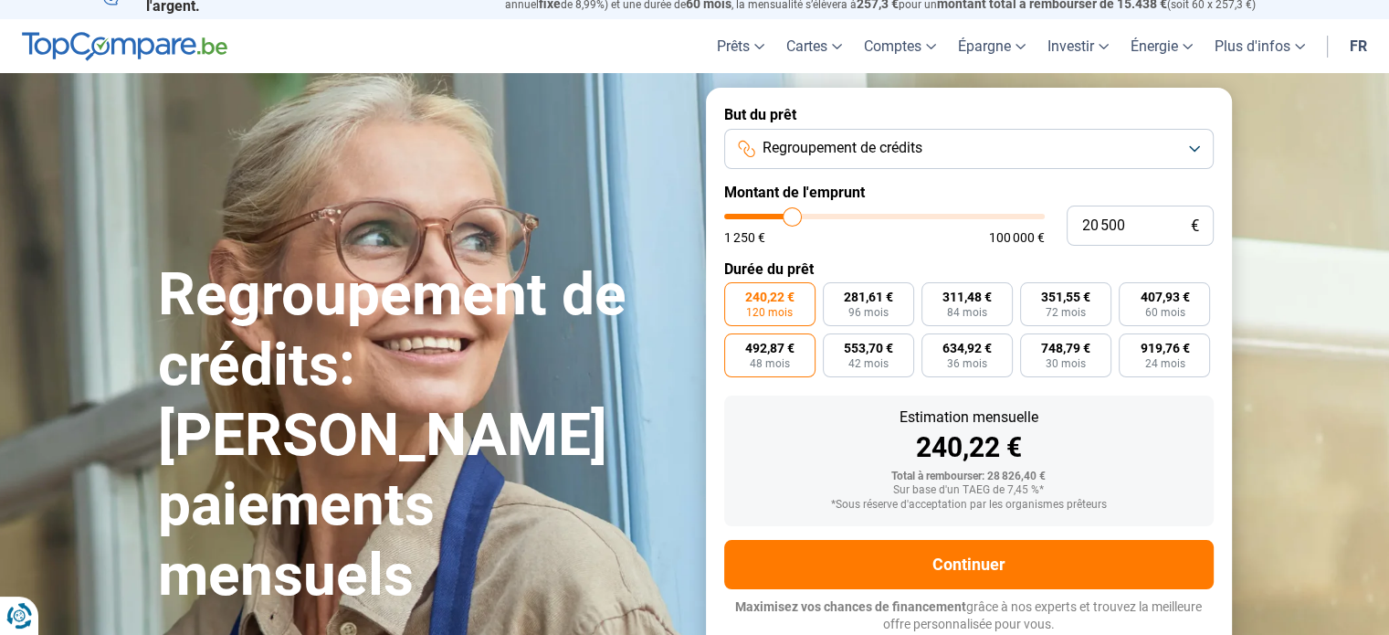
click at [771, 349] on span "492,87 €" at bounding box center [769, 347] width 49 height 13
click at [736, 345] on input "492,87 € 48 mois" at bounding box center [730, 339] width 12 height 12
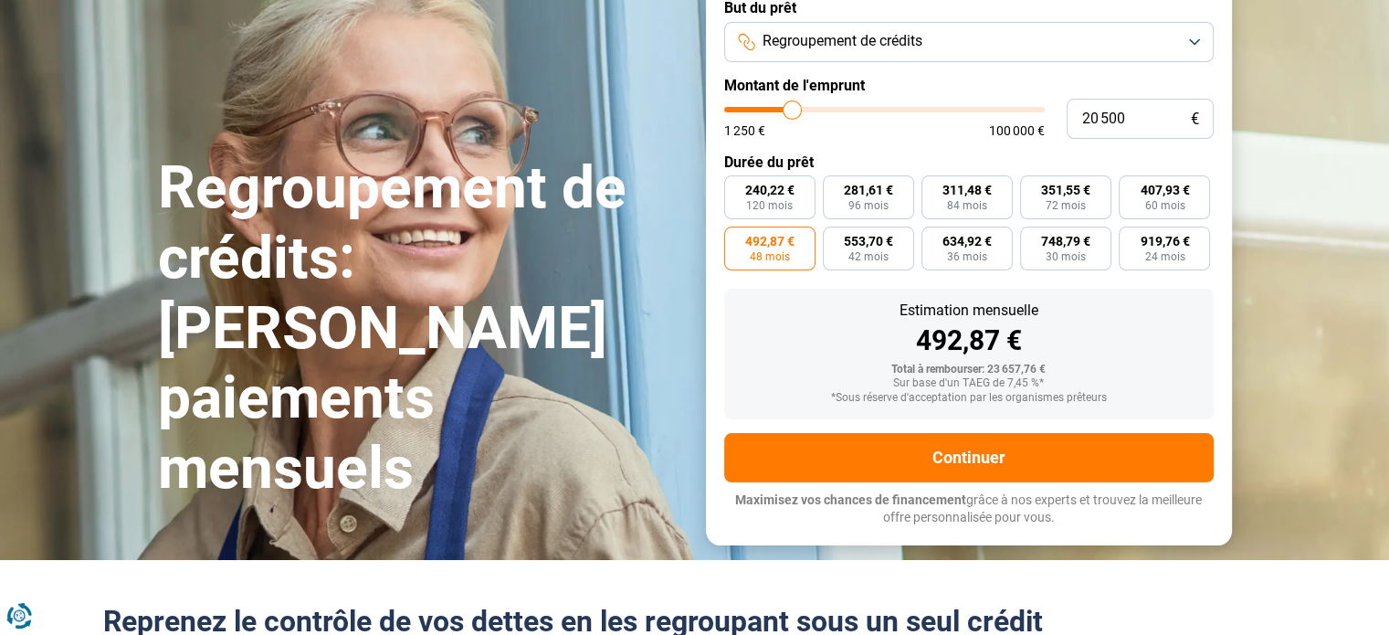
scroll to position [0, 0]
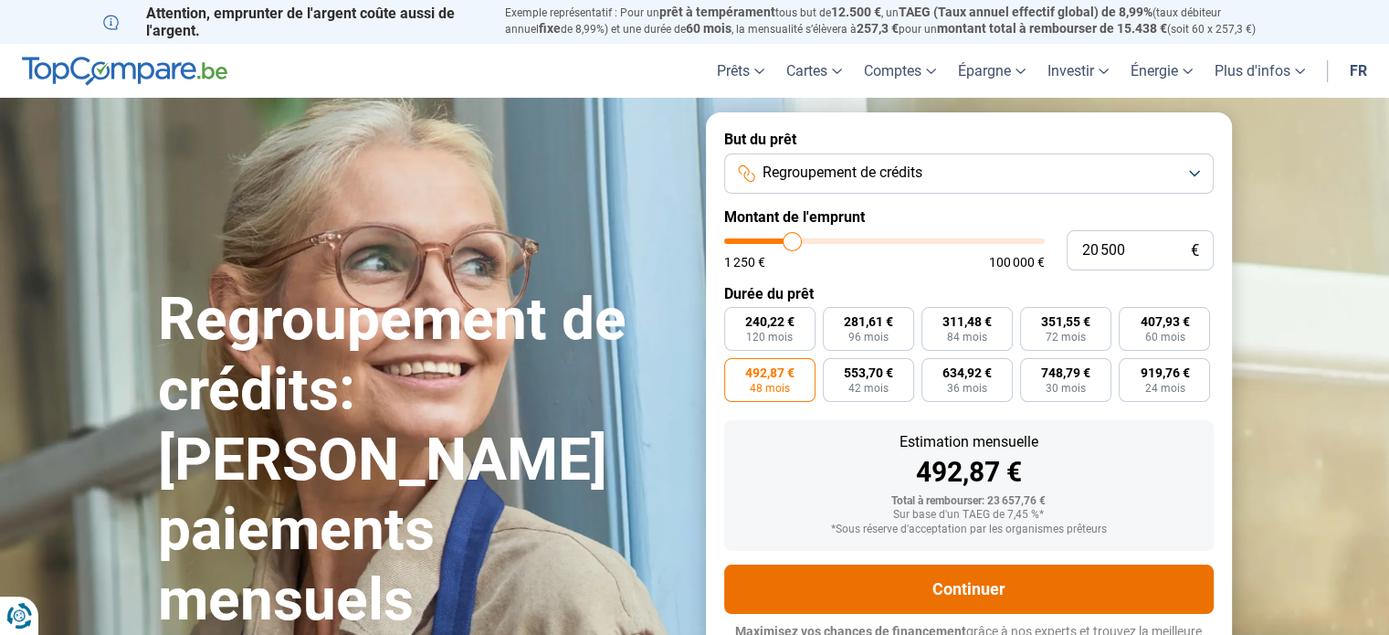
click at [962, 587] on button "Continuer" at bounding box center [968, 588] width 489 height 49
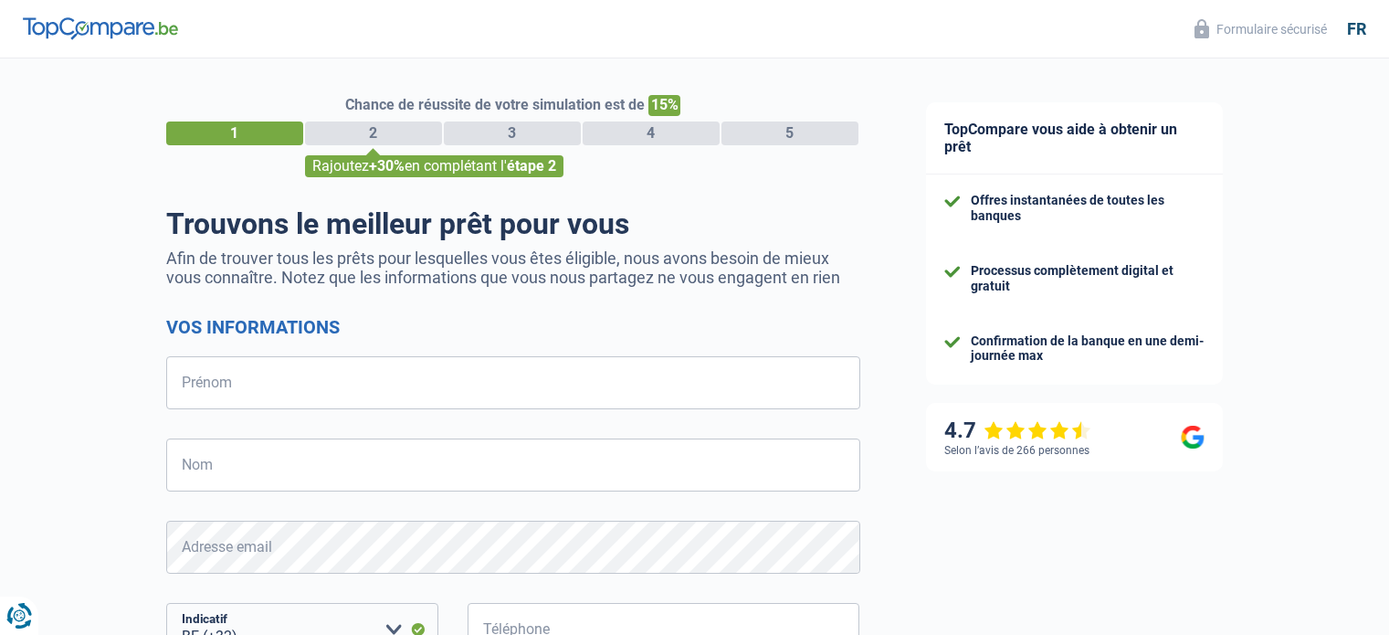
select select "32"
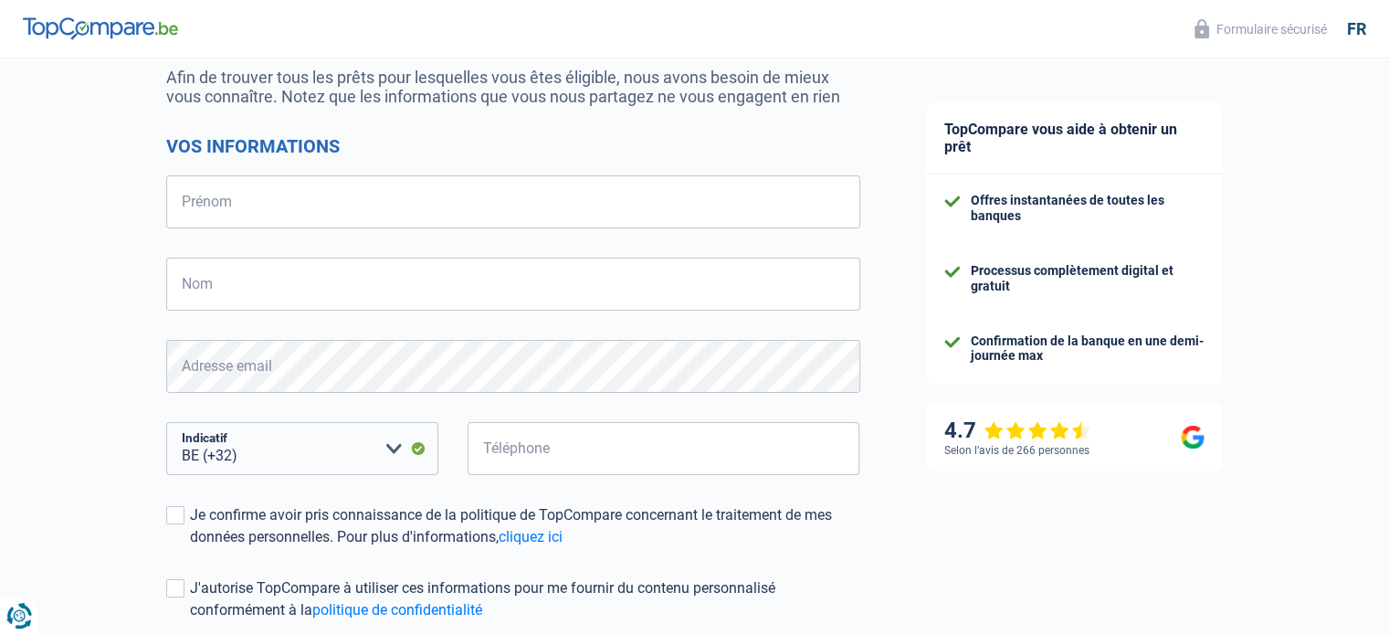
scroll to position [183, 0]
click at [268, 205] on input "Prénom" at bounding box center [513, 199] width 694 height 53
type input "Lionel"
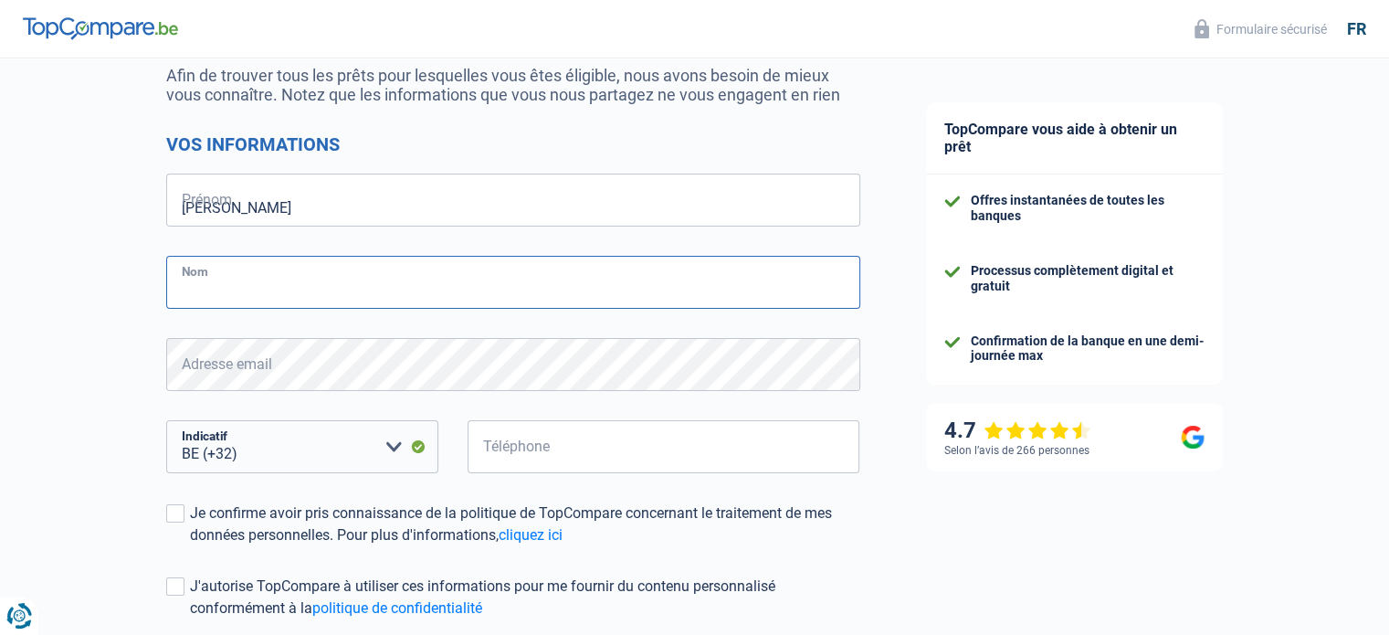
type input "FIGUEIREDO"
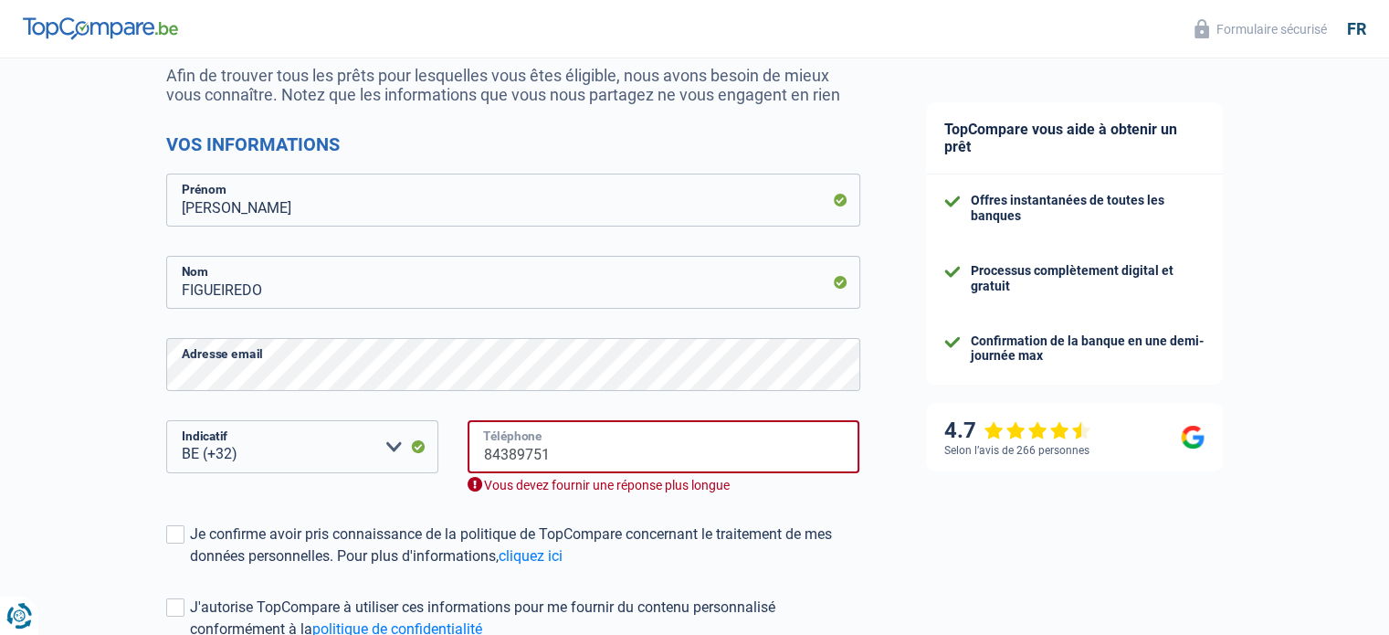
click at [572, 444] on input "84389751" at bounding box center [663, 446] width 393 height 53
type input "477631257"
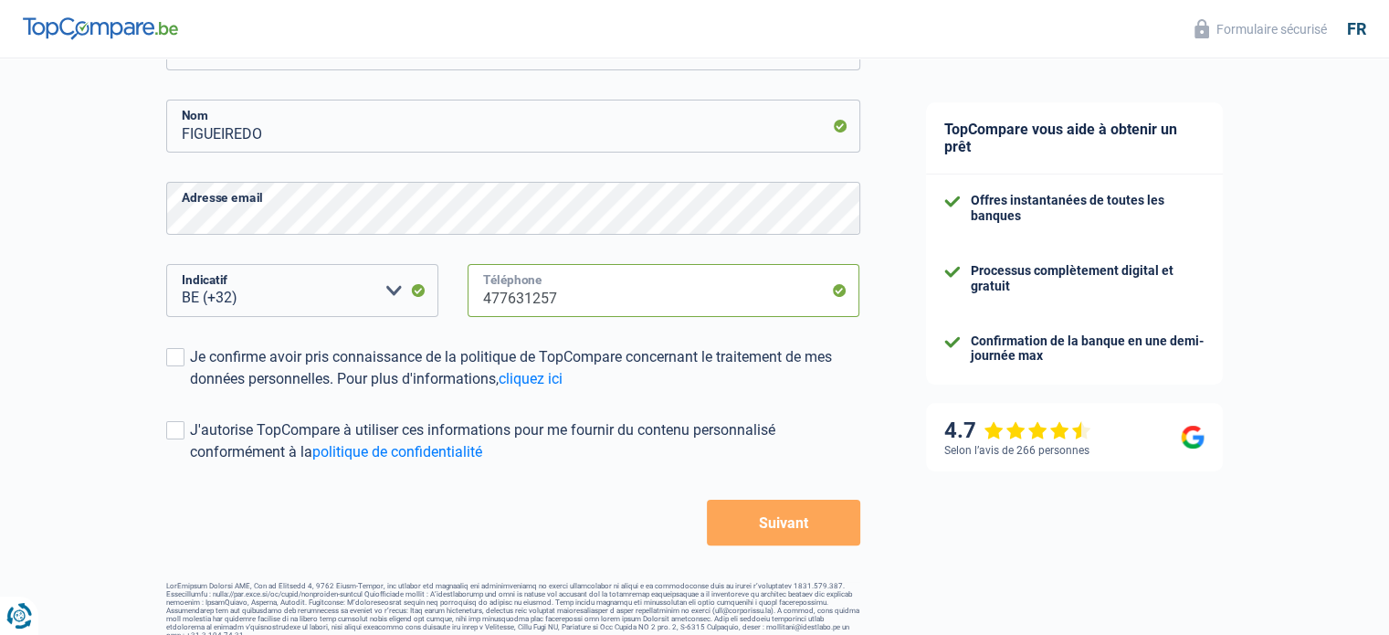
scroll to position [358, 0]
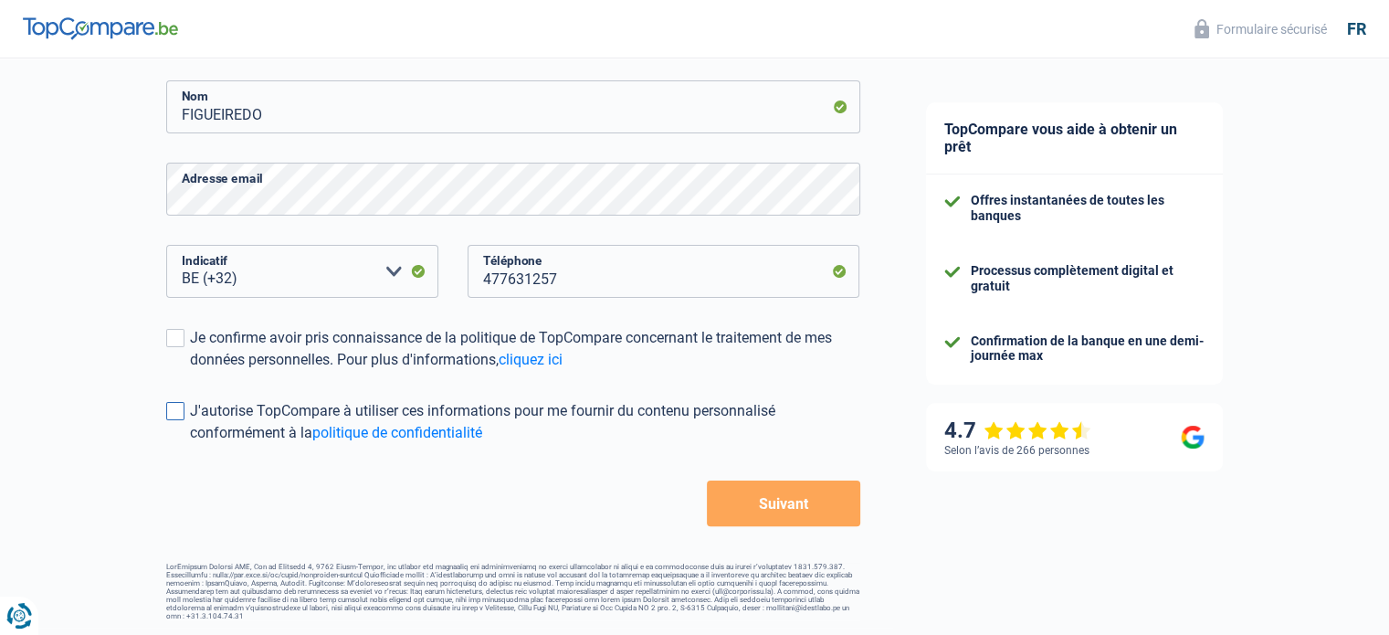
click at [187, 412] on label "J'autorise TopCompare à utiliser ces informations pour me fournir du contenu pe…" at bounding box center [513, 422] width 694 height 44
click at [190, 444] on input "J'autorise TopCompare à utiliser ces informations pour me fournir du contenu pe…" at bounding box center [190, 444] width 0 height 0
click at [173, 339] on span at bounding box center [175, 338] width 18 height 18
click at [190, 371] on input "Je confirme avoir pris connaissance de la politique de TopCompare concernant le…" at bounding box center [190, 371] width 0 height 0
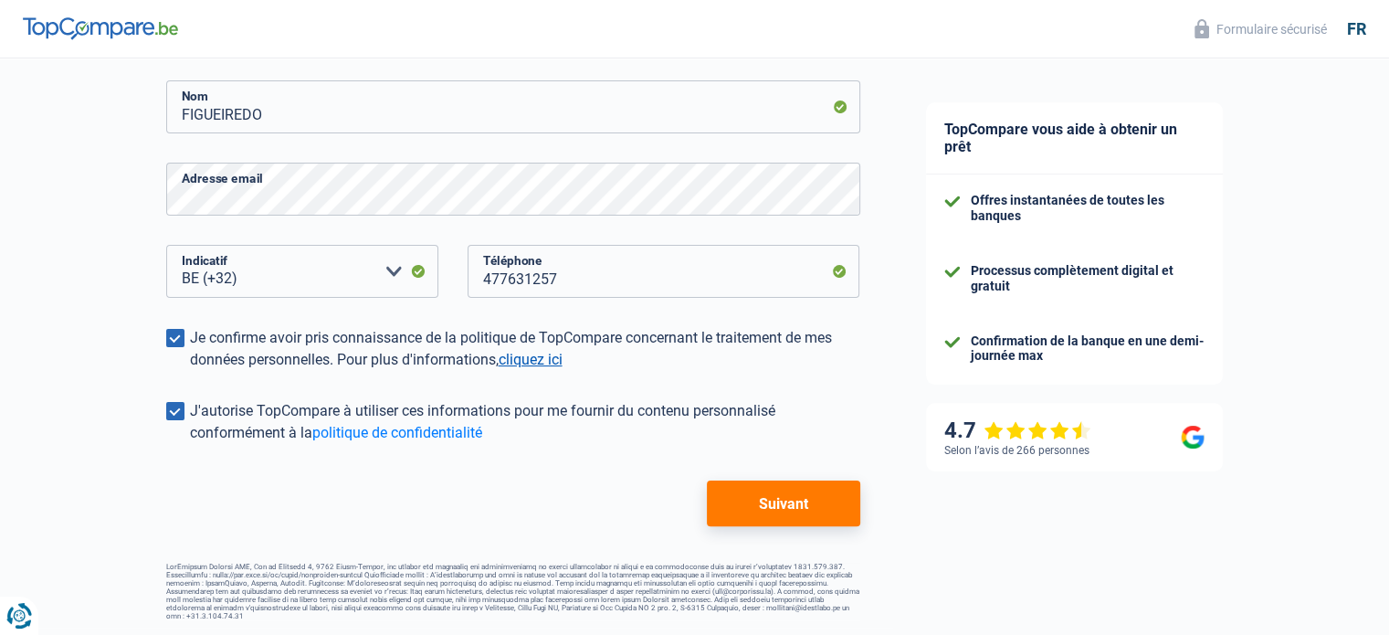
click at [544, 359] on link "cliquez ici" at bounding box center [531, 359] width 64 height 17
